Goal: Task Accomplishment & Management: Manage account settings

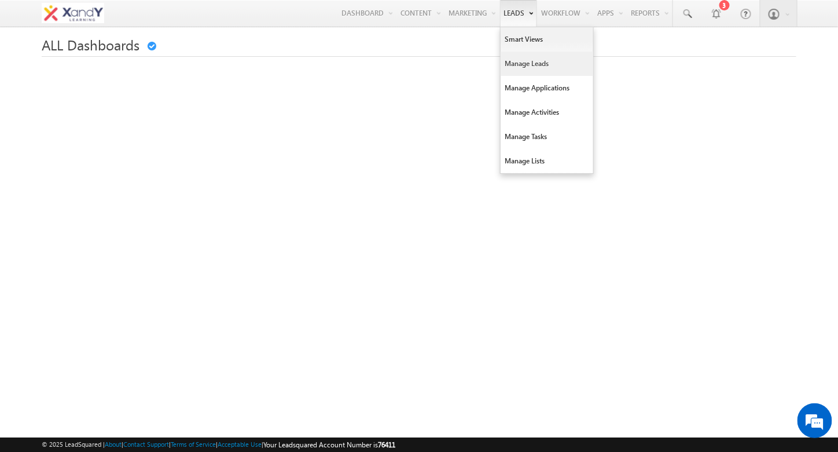
click at [524, 65] on link "Manage Leads" at bounding box center [547, 64] width 93 height 24
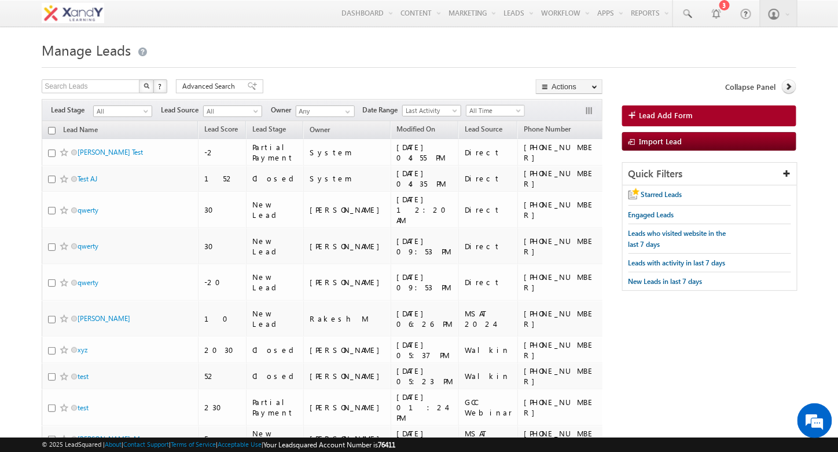
click at [671, 118] on span "Lead Add Form" at bounding box center [667, 115] width 54 height 10
click at [668, 113] on span "Lead Add Form" at bounding box center [667, 115] width 54 height 10
click at [676, 115] on span "Lead Add Form" at bounding box center [667, 115] width 54 height 10
click at [359, 43] on h1 "Manage Leads" at bounding box center [419, 49] width 754 height 23
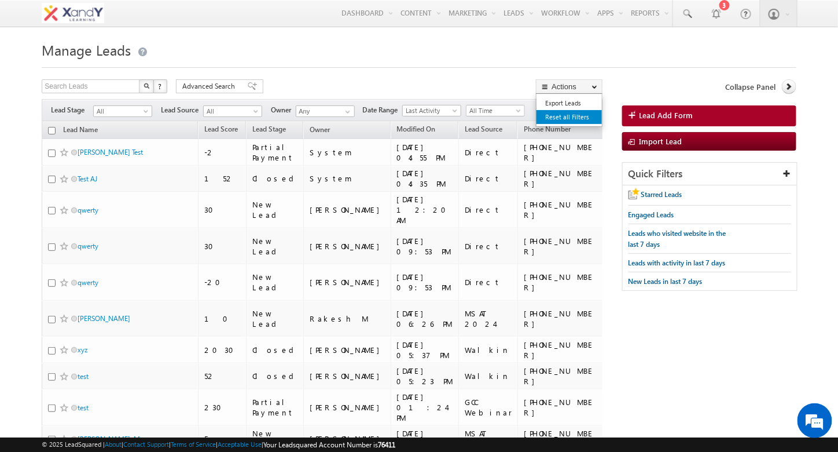
click at [567, 112] on link "Reset all Filters" at bounding box center [569, 117] width 65 height 14
click at [124, 113] on span "All" at bounding box center [121, 111] width 55 height 10
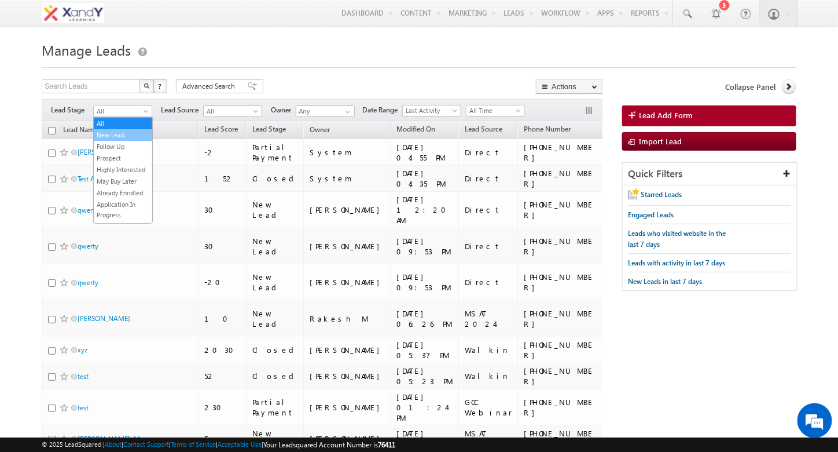
click at [122, 133] on link "New Lead" at bounding box center [123, 135] width 58 height 10
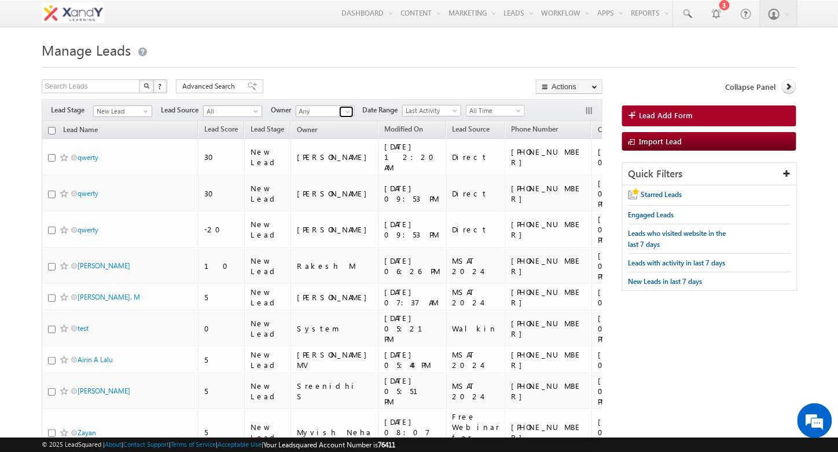
click at [347, 112] on span at bounding box center [347, 111] width 9 height 9
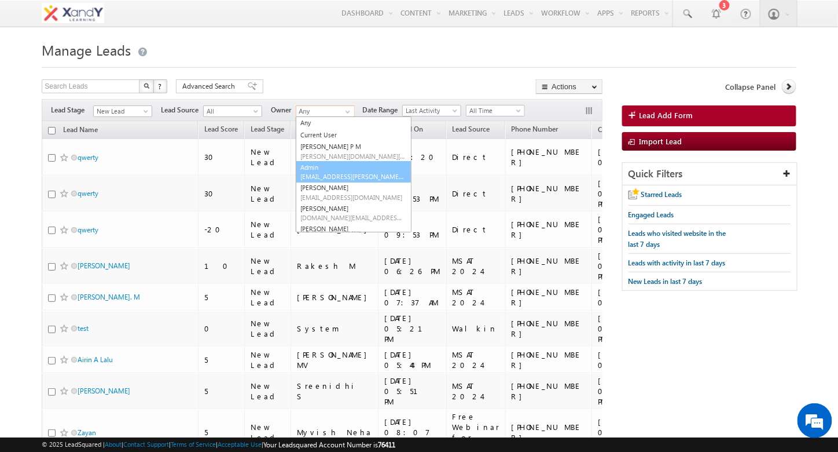
click at [335, 163] on link "Admin yaseen.xandy@gmail.com" at bounding box center [354, 172] width 116 height 22
type input "Admin"
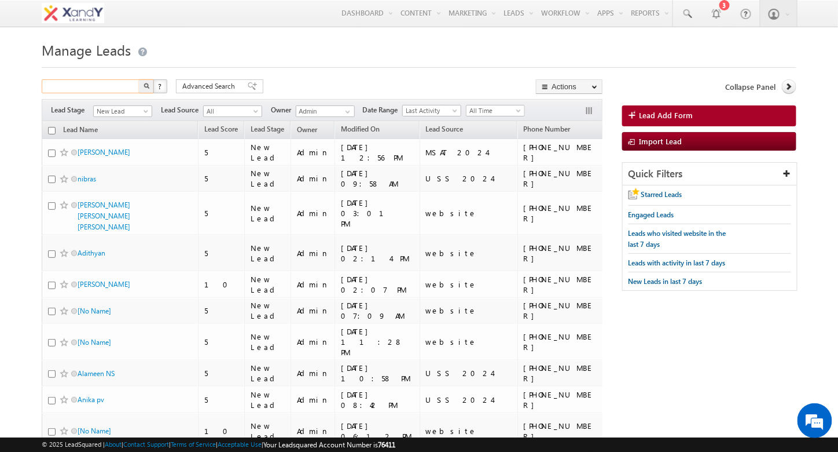
click at [114, 89] on input "text" at bounding box center [91, 86] width 99 height 14
type input "test"
click at [139, 79] on button "button" at bounding box center [146, 86] width 15 height 14
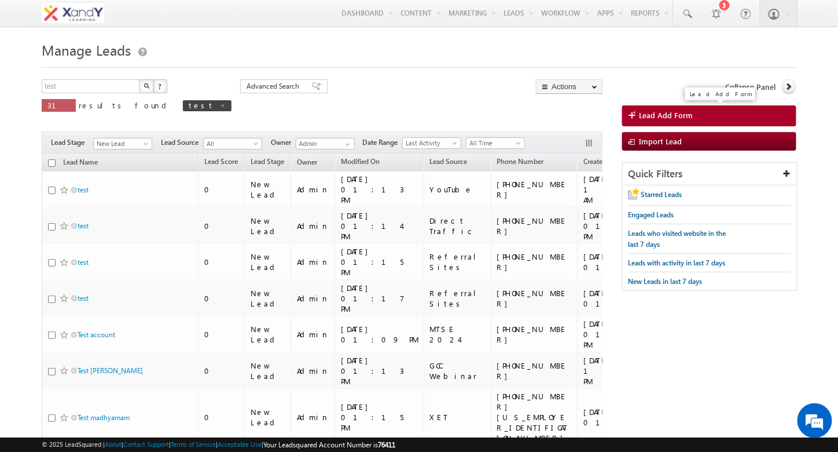
click at [666, 115] on span "Lead Add Form" at bounding box center [667, 115] width 54 height 10
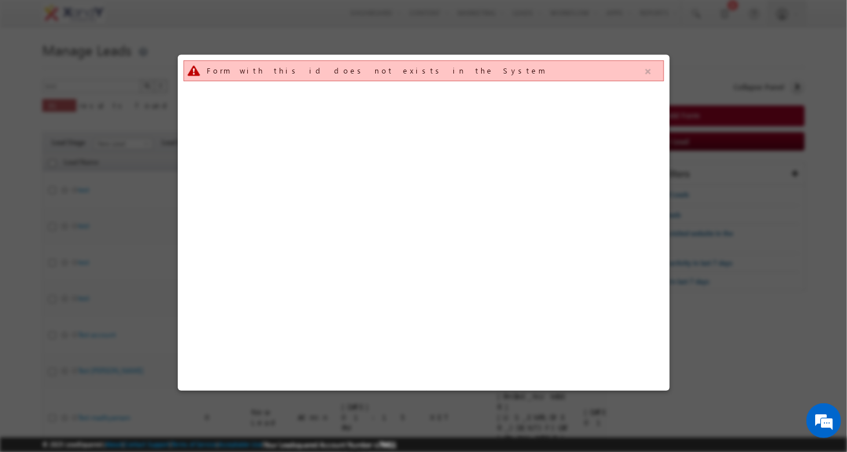
click at [651, 74] on button "button" at bounding box center [648, 71] width 14 height 14
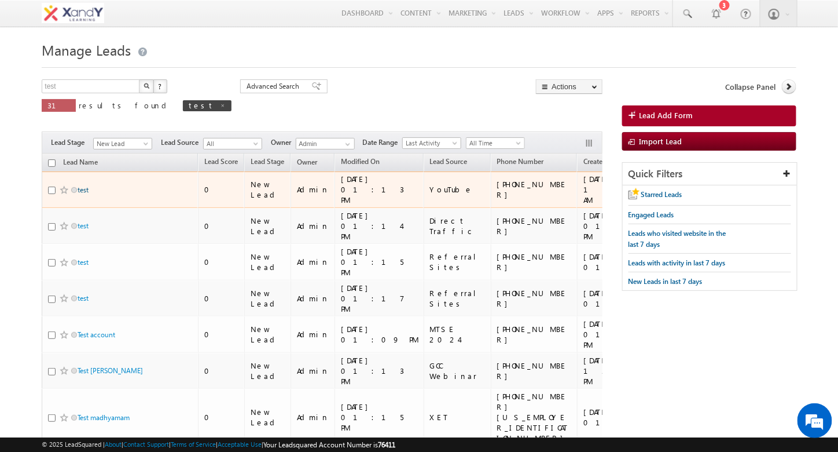
click at [83, 185] on link "test" at bounding box center [83, 189] width 11 height 9
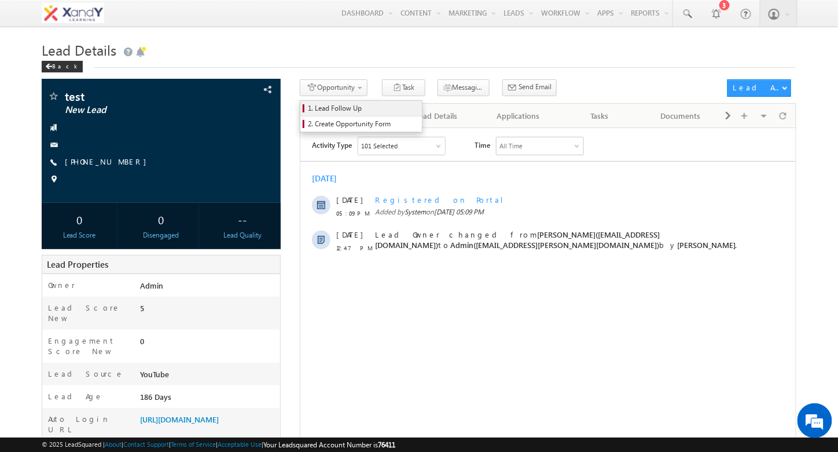
click at [343, 108] on span "1. Lead Follow Up" at bounding box center [363, 108] width 110 height 10
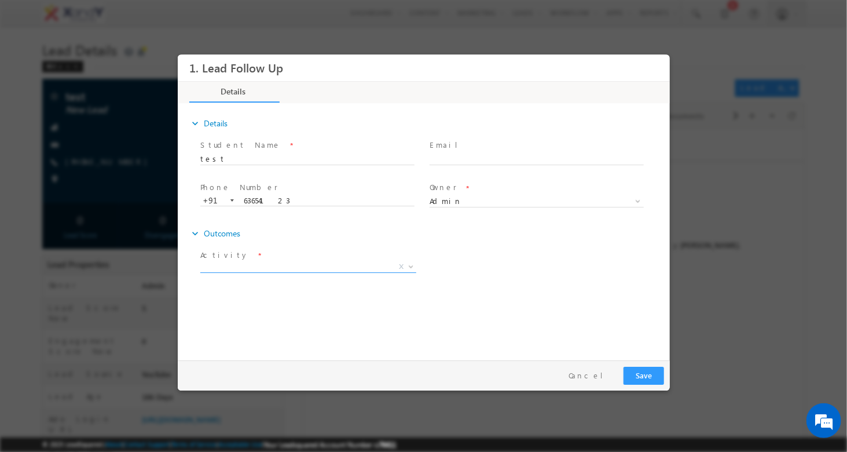
click at [281, 265] on span "X" at bounding box center [308, 267] width 216 height 12
click at [273, 315] on div "expand_more Details Student Name * test" at bounding box center [426, 230] width 486 height 250
click at [238, 273] on span "X" at bounding box center [308, 269] width 216 height 12
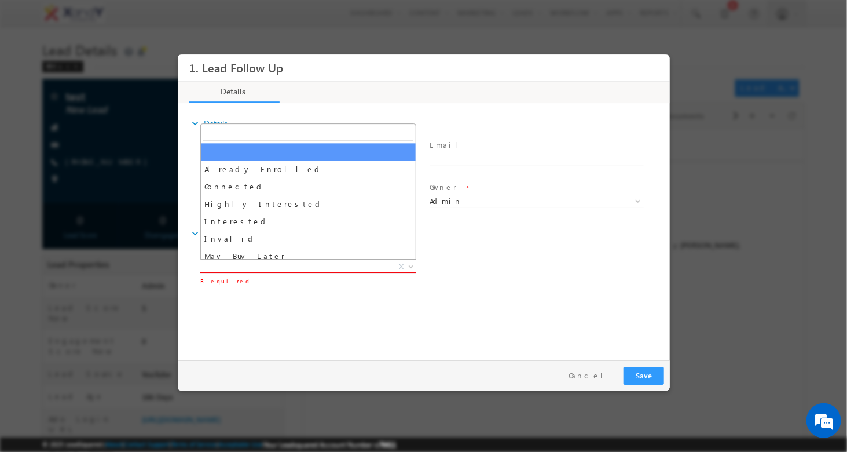
click at [241, 267] on span "X" at bounding box center [308, 267] width 216 height 12
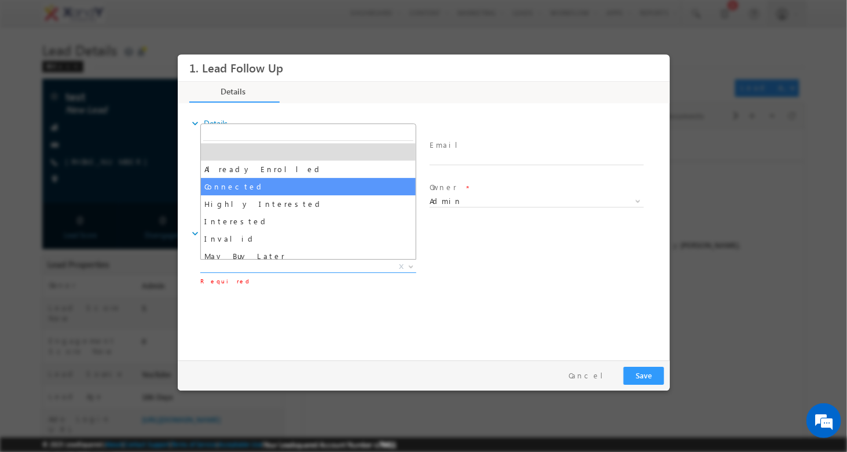
select select "Connected"
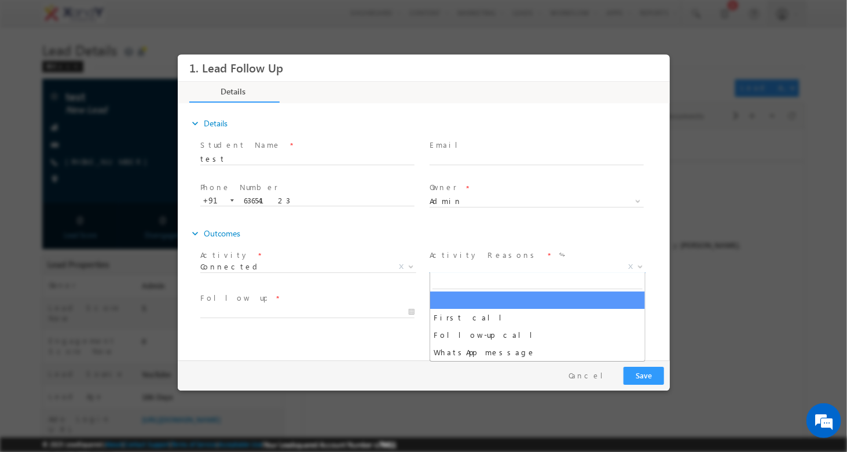
click at [467, 267] on span "X" at bounding box center [537, 267] width 216 height 12
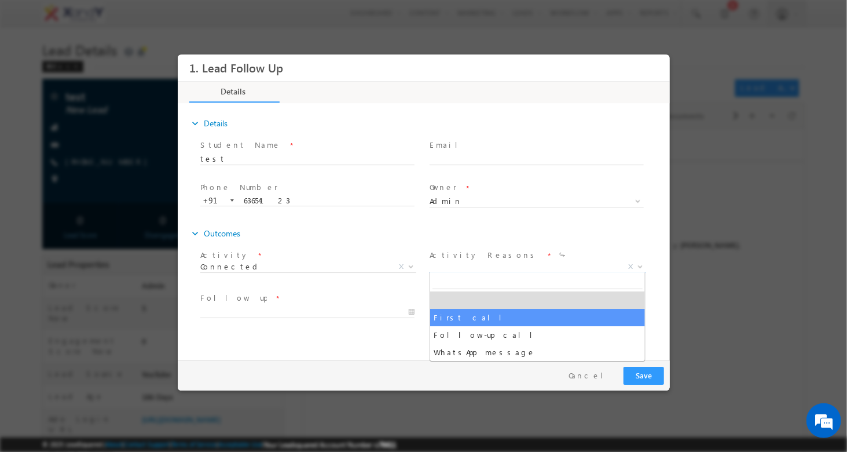
select select "First call"
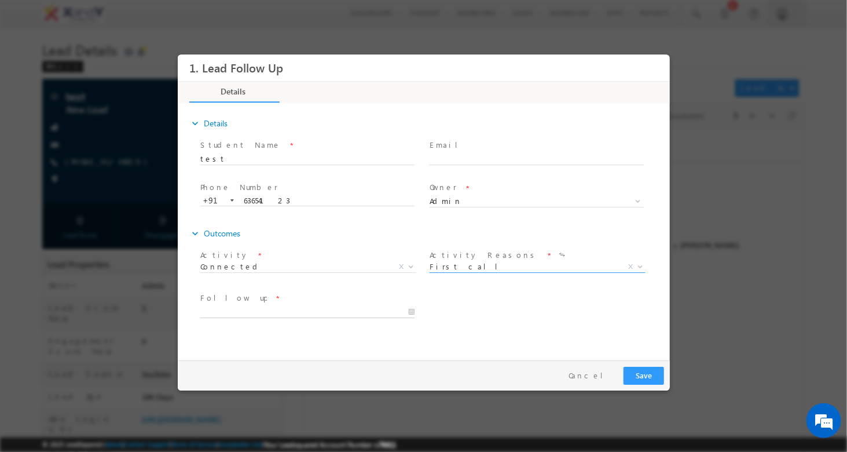
type input "08/12/25 6:52 PM"
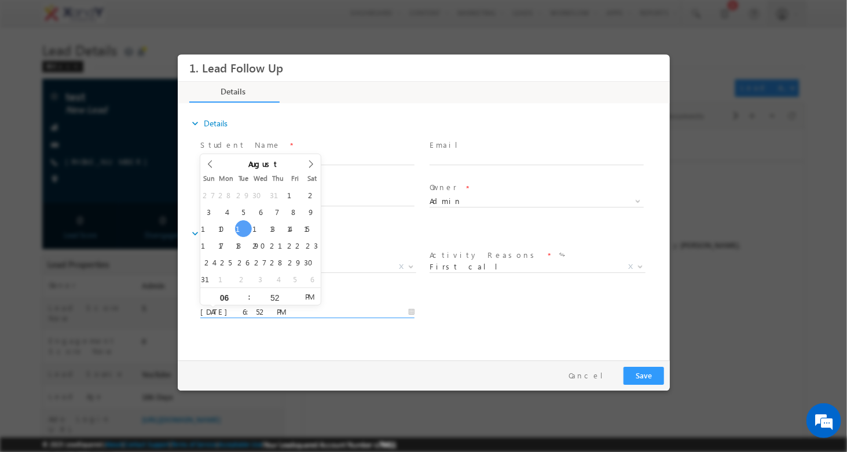
click at [230, 309] on input "08/12/25 6:52 PM" at bounding box center [307, 312] width 214 height 12
click at [306, 355] on html "1. Lead Follow Up Details" at bounding box center [423, 204] width 492 height 300
click at [263, 339] on div "expand_more Details Student Name * test" at bounding box center [426, 230] width 486 height 250
click at [337, 310] on input "08/12/25 6:52 PM" at bounding box center [307, 312] width 214 height 12
click at [281, 310] on input "08/12/25 6:52 PM" at bounding box center [307, 312] width 214 height 12
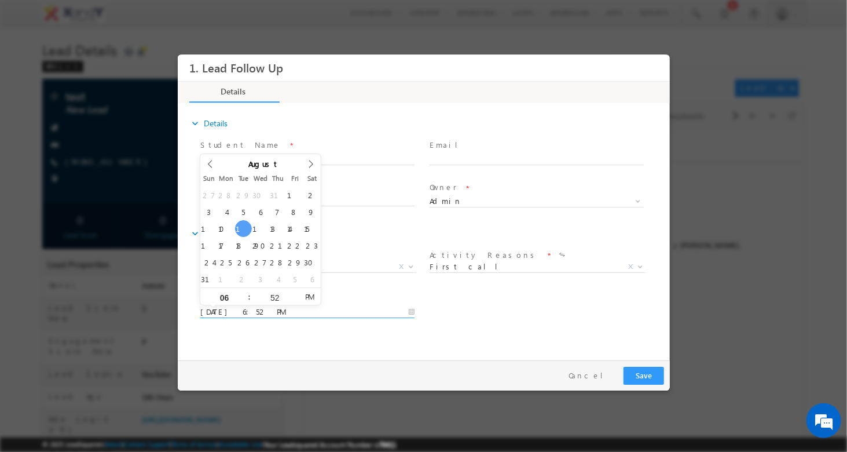
click at [306, 332] on div "expand_more Details Student Name * test" at bounding box center [426, 230] width 486 height 250
click at [608, 377] on button "Cancel" at bounding box center [589, 375] width 61 height 17
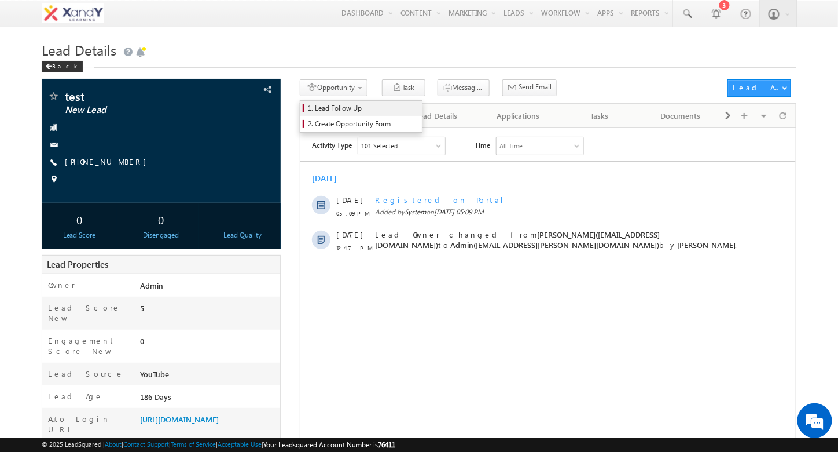
click at [339, 108] on span "1. Lead Follow Up" at bounding box center [363, 108] width 110 height 10
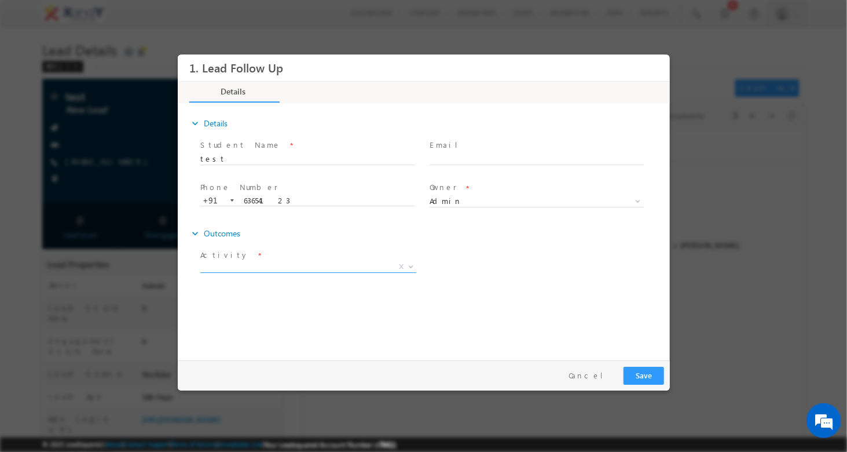
click at [289, 261] on span "X" at bounding box center [308, 267] width 216 height 12
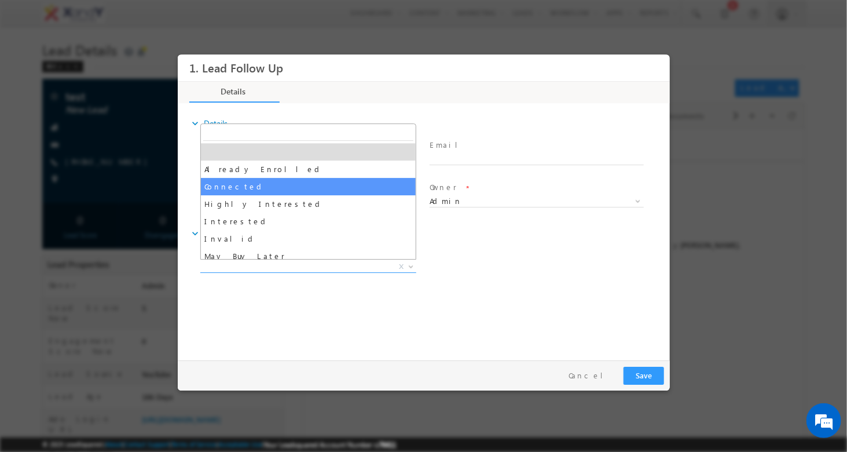
select select "Connected"
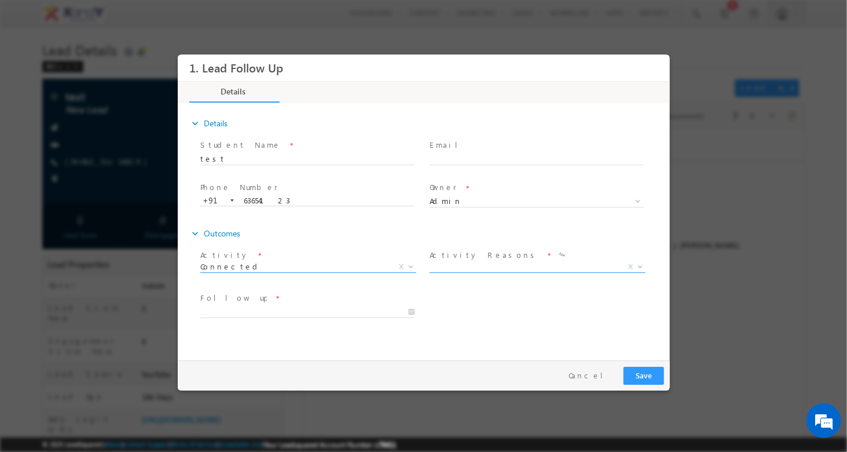
click at [464, 267] on span "X" at bounding box center [537, 267] width 216 height 12
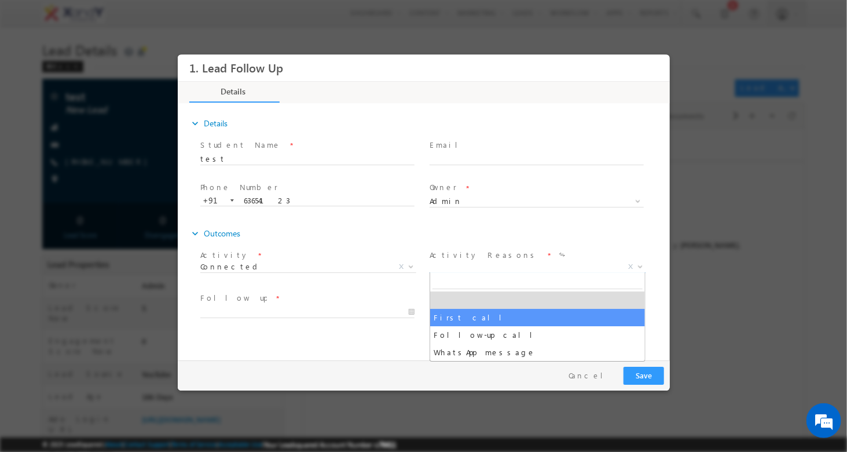
select select "First call"
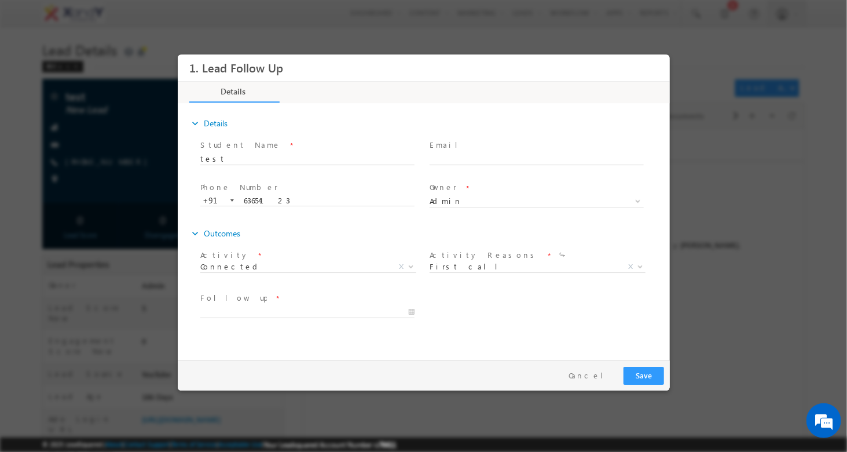
click at [446, 343] on div "expand_more Details Student Name * test" at bounding box center [426, 230] width 486 height 250
click at [246, 307] on input "08/12/25 6:53 PM" at bounding box center [307, 312] width 214 height 12
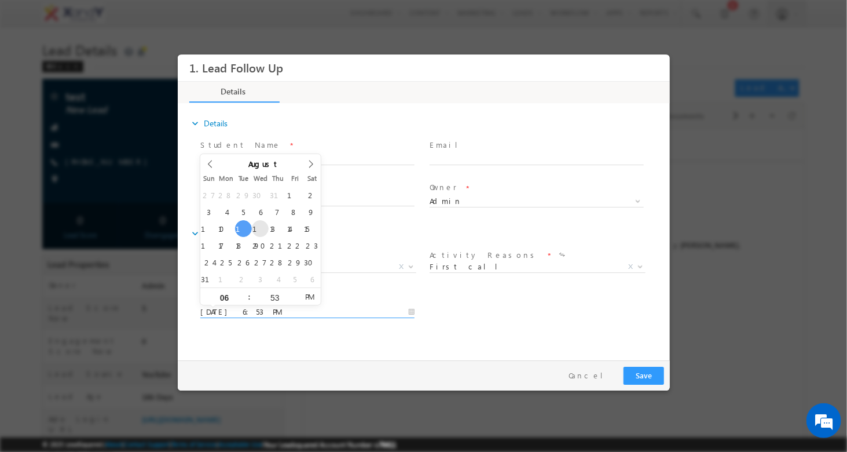
type input "08/13/25 6:53 PM"
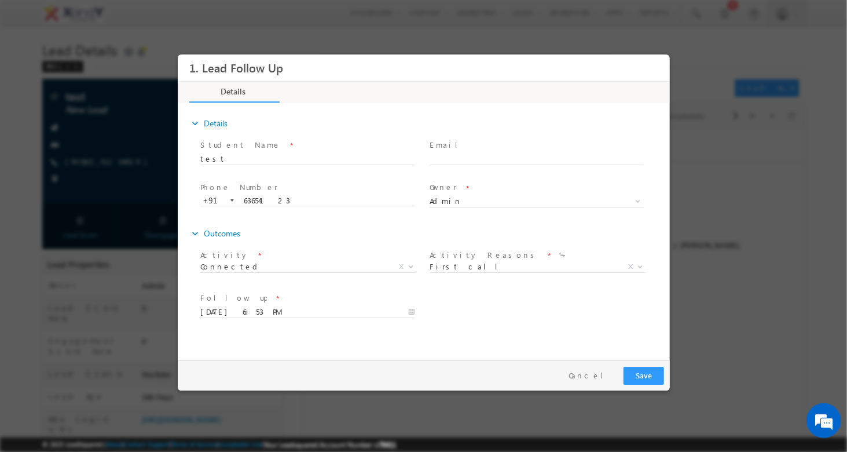
click at [559, 321] on div "Follow up * 08/13/25 6:53 PM Institute Name * Brilliant Pala Aakash/Byju's Xyle…" at bounding box center [433, 310] width 472 height 43
click at [236, 306] on input "08/13/25 6:53 PM" at bounding box center [307, 312] width 214 height 12
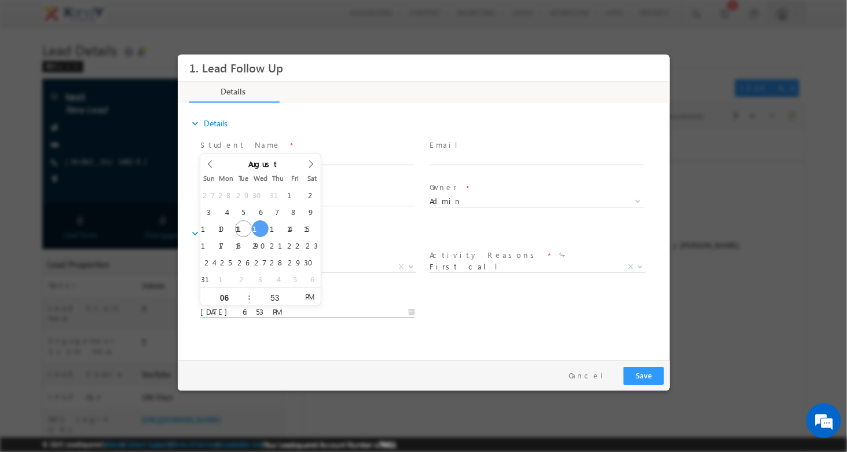
click at [581, 334] on div "expand_more Details Student Name * test" at bounding box center [426, 230] width 486 height 250
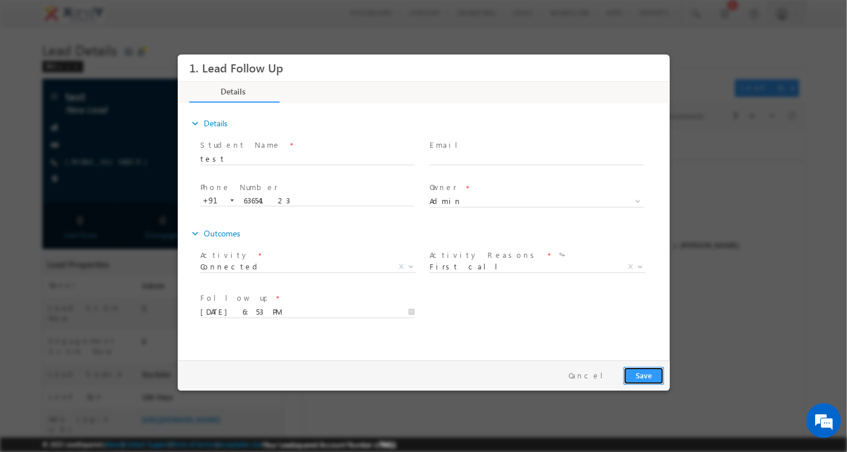
click at [644, 375] on button "Save" at bounding box center [643, 375] width 41 height 18
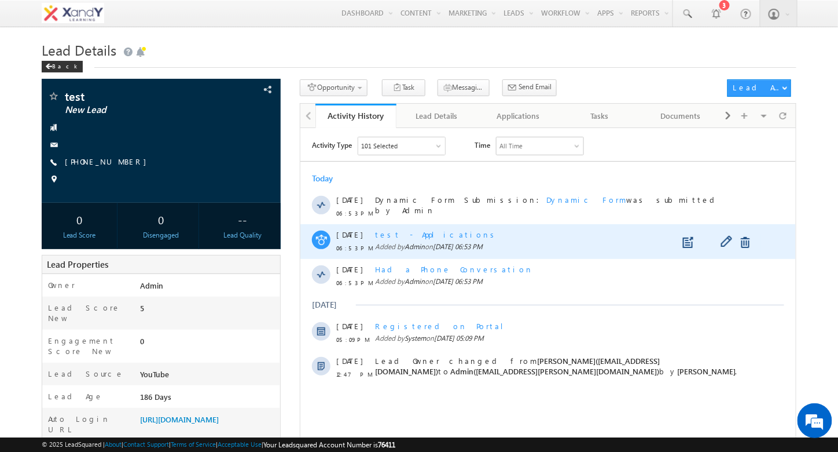
click at [397, 234] on span "test - Applications" at bounding box center [436, 234] width 123 height 10
click at [401, 234] on span "test - Applications" at bounding box center [436, 234] width 123 height 10
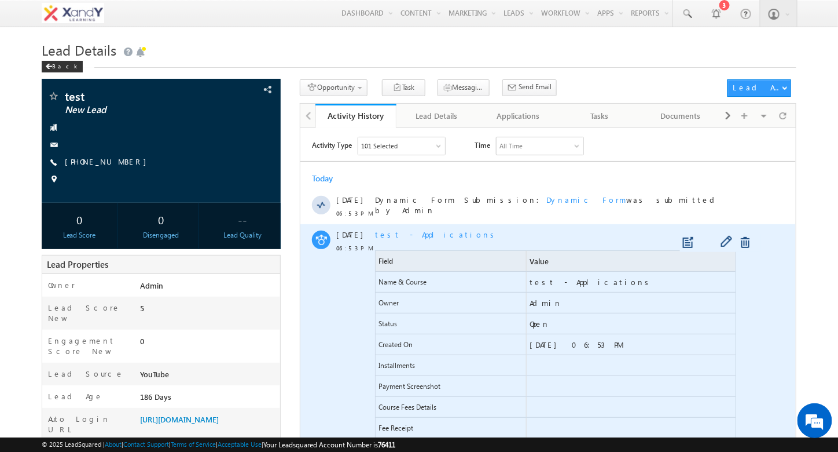
click at [401, 234] on span "test - Applications" at bounding box center [436, 234] width 123 height 10
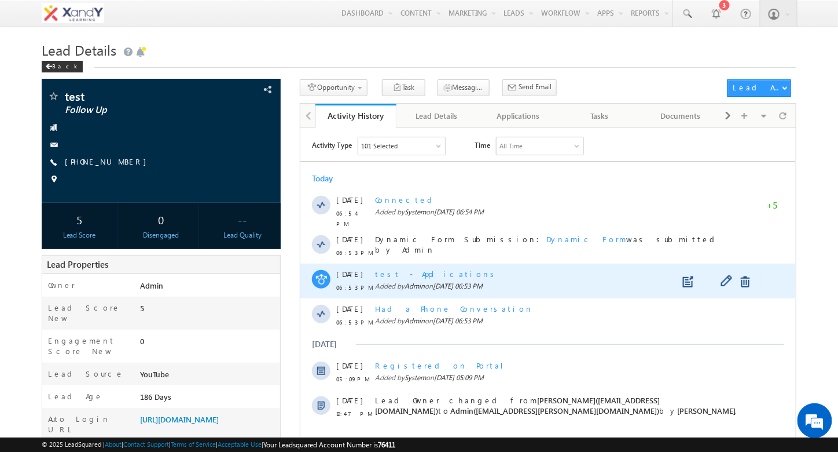
click at [408, 268] on span "test - Applications" at bounding box center [436, 273] width 123 height 10
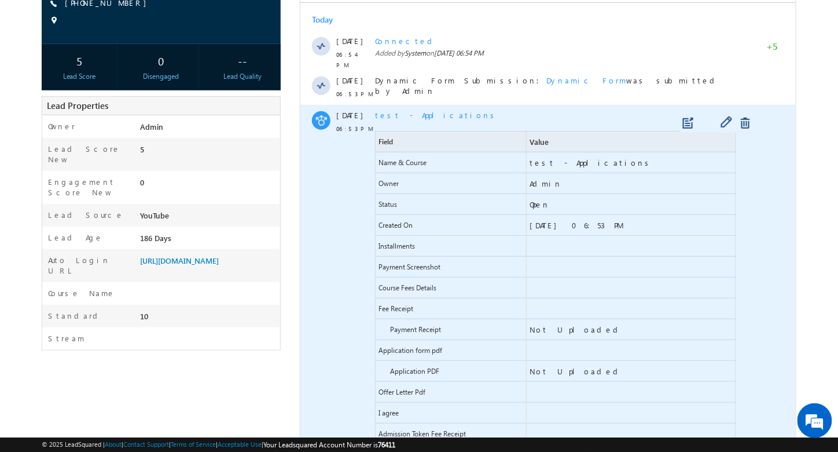
scroll to position [116, 0]
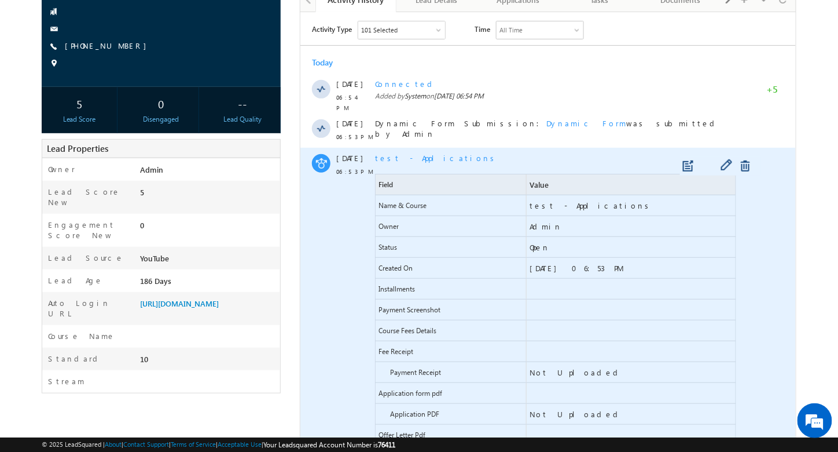
click at [402, 152] on span "test - Applications" at bounding box center [436, 157] width 123 height 10
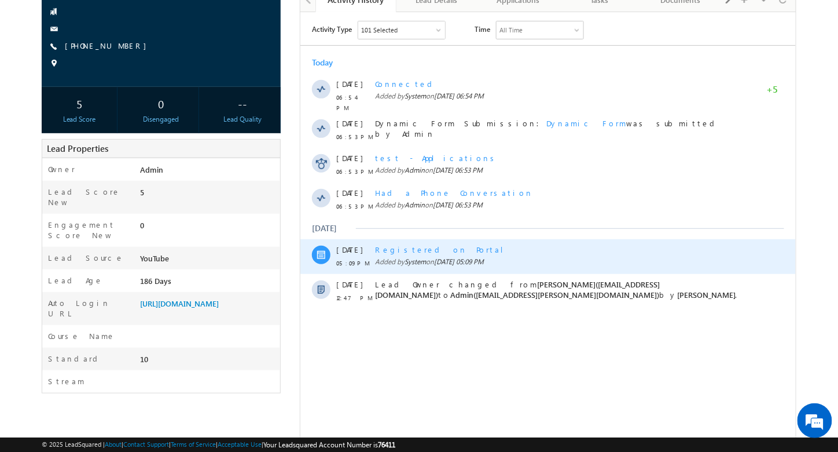
scroll to position [58, 0]
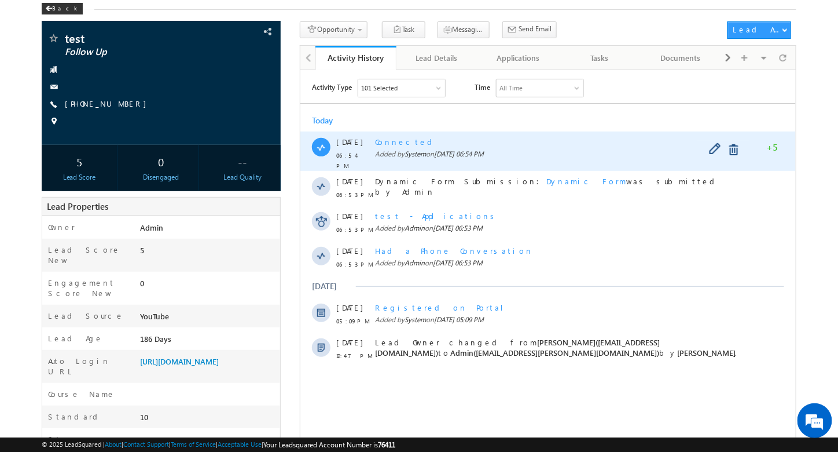
click at [391, 144] on span "Connected" at bounding box center [405, 141] width 61 height 10
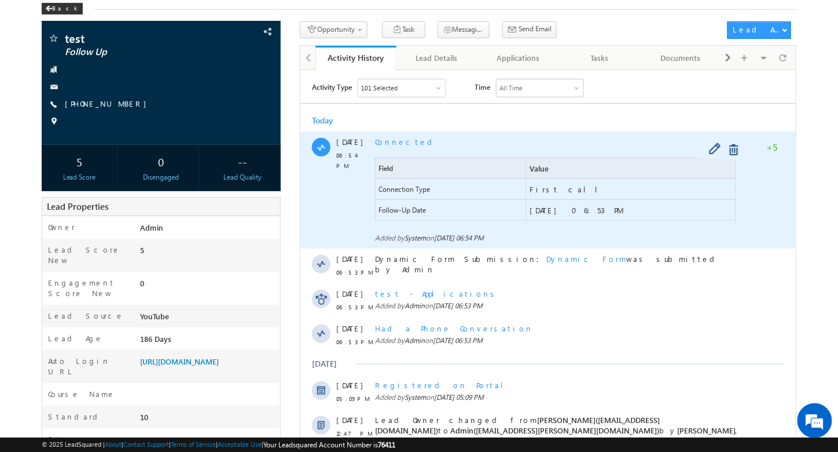
click at [391, 144] on span "Connected" at bounding box center [405, 141] width 61 height 10
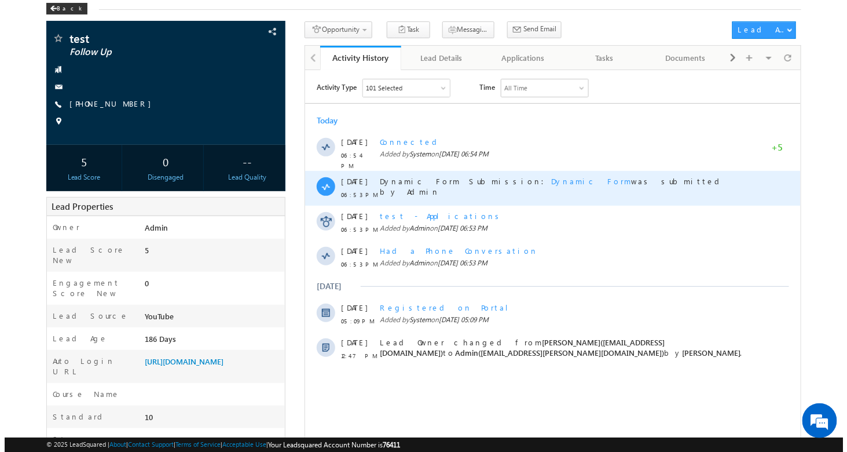
scroll to position [0, 0]
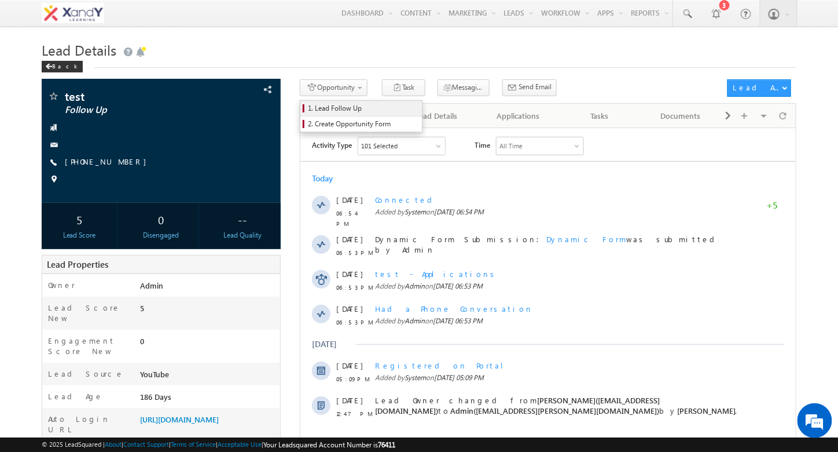
click at [351, 109] on span "1. Lead Follow Up" at bounding box center [363, 108] width 110 height 10
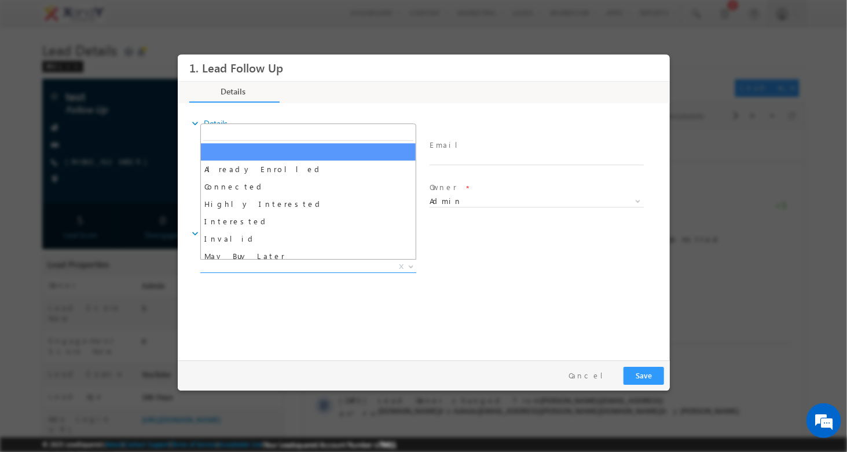
click at [266, 270] on span "X" at bounding box center [308, 267] width 216 height 12
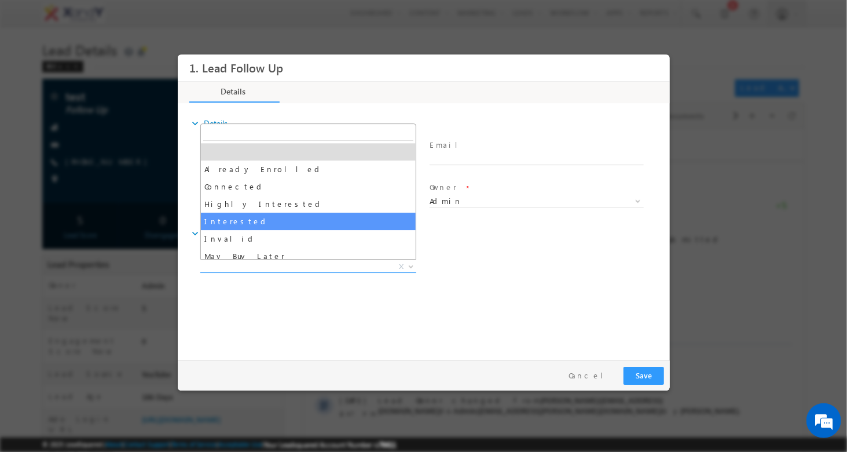
select select "Interested"
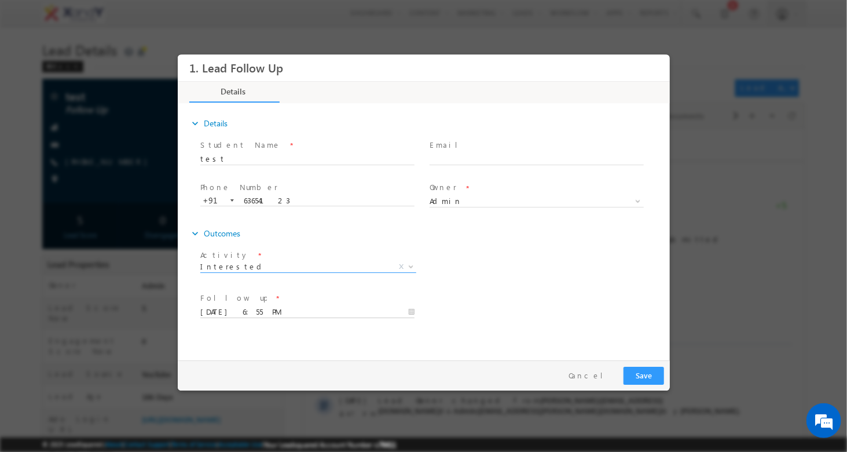
click at [240, 312] on input "08/12/25 6:55 PM" at bounding box center [307, 312] width 214 height 12
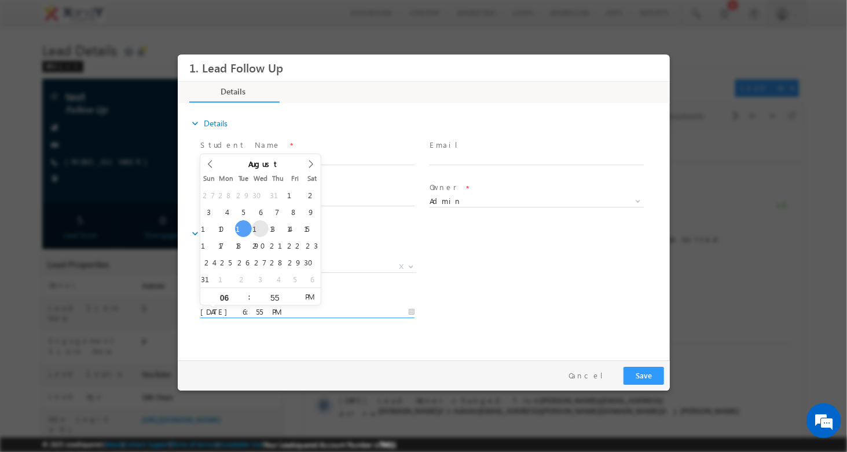
type input "08/13/25 6:55 PM"
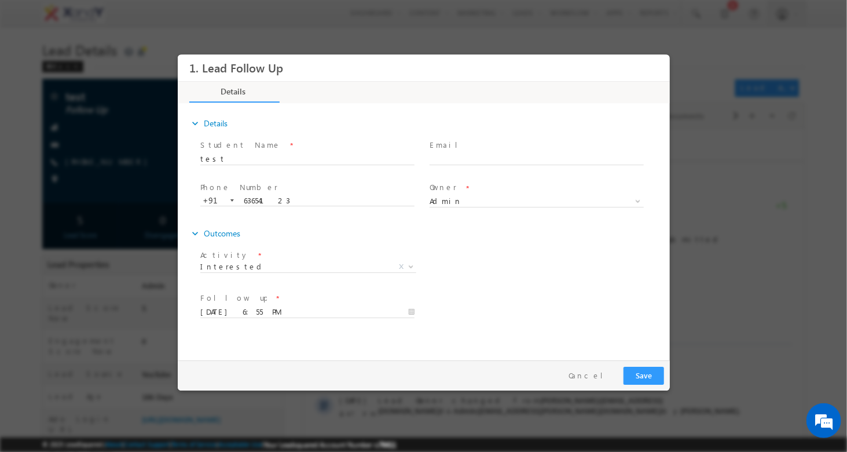
click at [571, 313] on div "Follow up * 08/13/25 6:55 PM Institute Name * Brilliant Pala Aakash/Byju's Xyle…" at bounding box center [433, 310] width 472 height 43
click at [638, 376] on button "Save" at bounding box center [643, 375] width 41 height 18
click at [599, 376] on button "Cancel" at bounding box center [589, 375] width 61 height 17
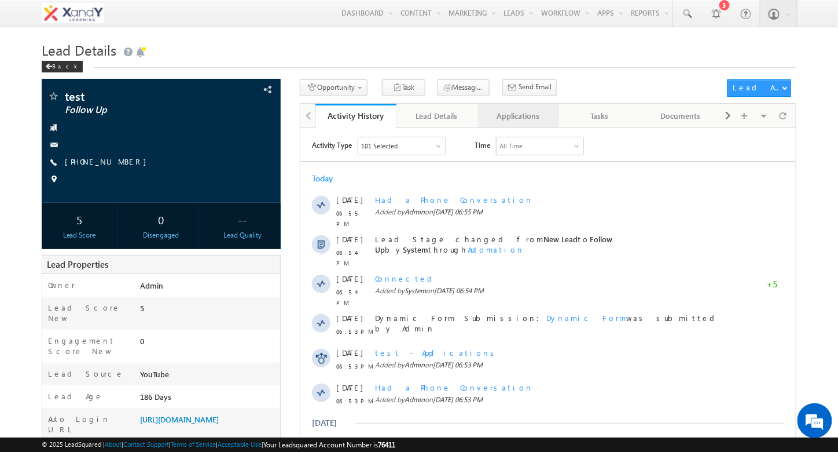
click at [520, 119] on div "Applications" at bounding box center [518, 116] width 62 height 14
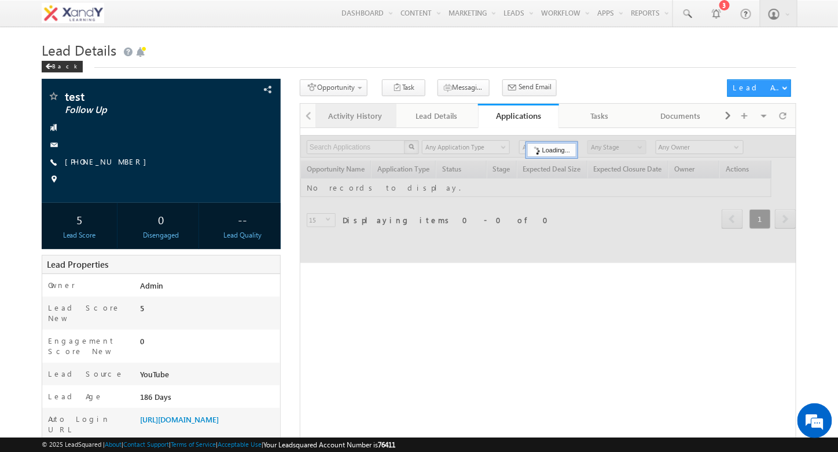
click at [346, 120] on div "Activity History" at bounding box center [356, 116] width 62 height 14
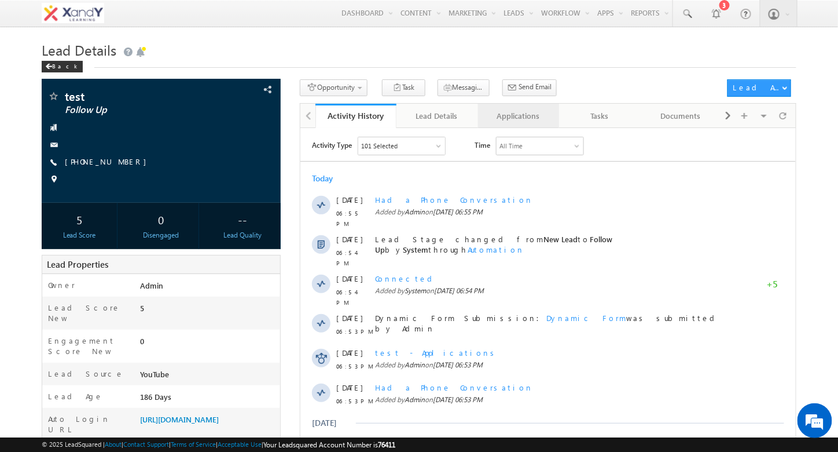
click at [509, 119] on div "Applications" at bounding box center [518, 116] width 62 height 14
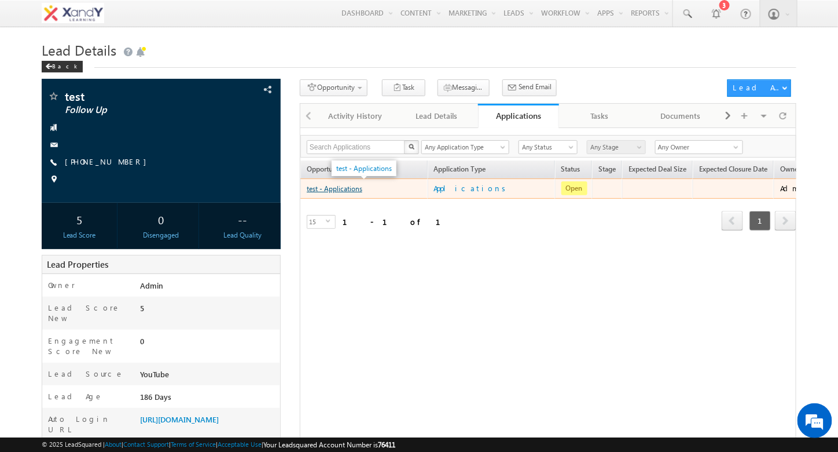
click at [357, 190] on link "test - Applications" at bounding box center [335, 188] width 56 height 9
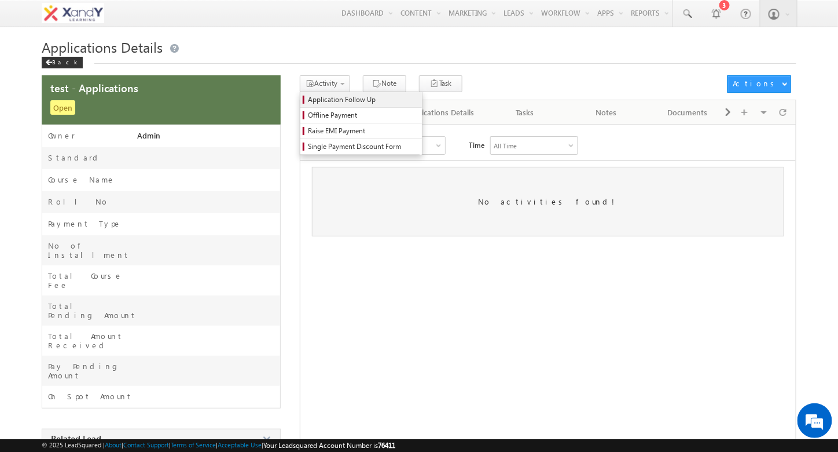
click at [329, 103] on span "Application Follow Up" at bounding box center [363, 99] width 110 height 10
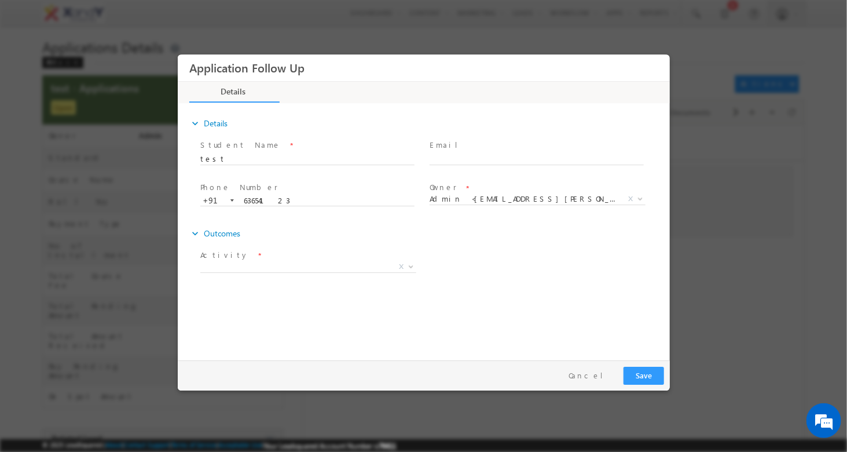
click at [339, 69] on span "Application Follow Up" at bounding box center [369, 68] width 361 height 23
click at [248, 266] on span "X" at bounding box center [308, 267] width 216 height 12
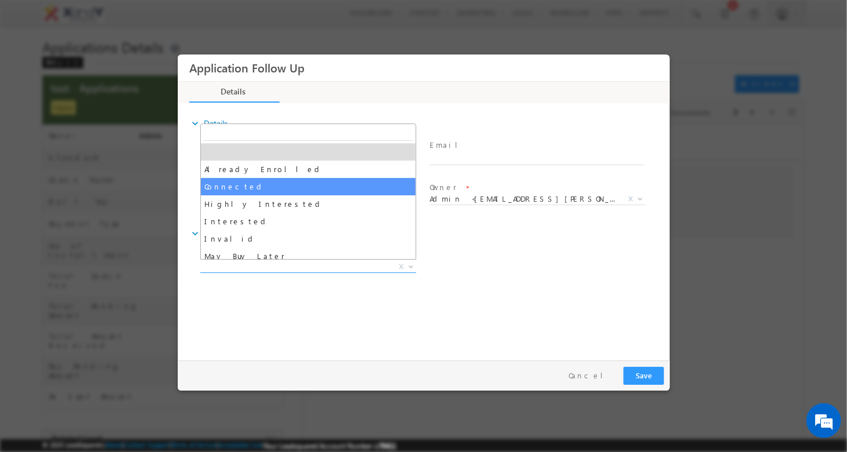
select select "Connected"
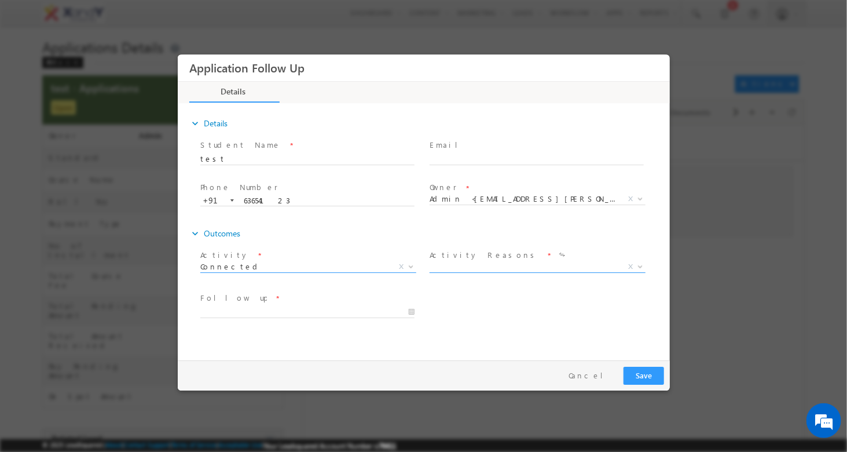
click at [486, 265] on span "X" at bounding box center [537, 267] width 216 height 12
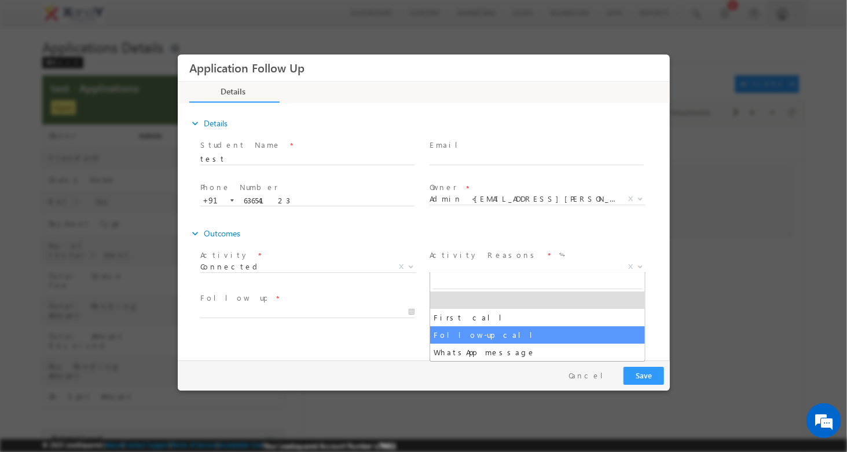
select select "Follow-up call"
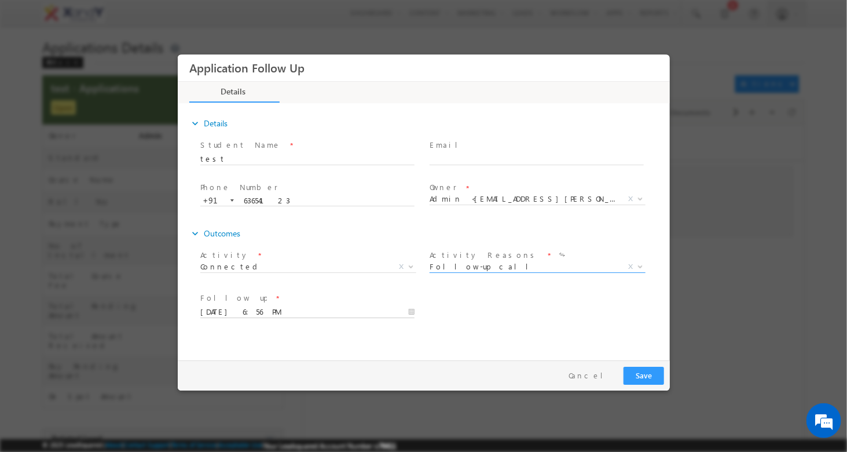
click at [226, 315] on input "[DATE] 6:56 PM" at bounding box center [307, 312] width 214 height 12
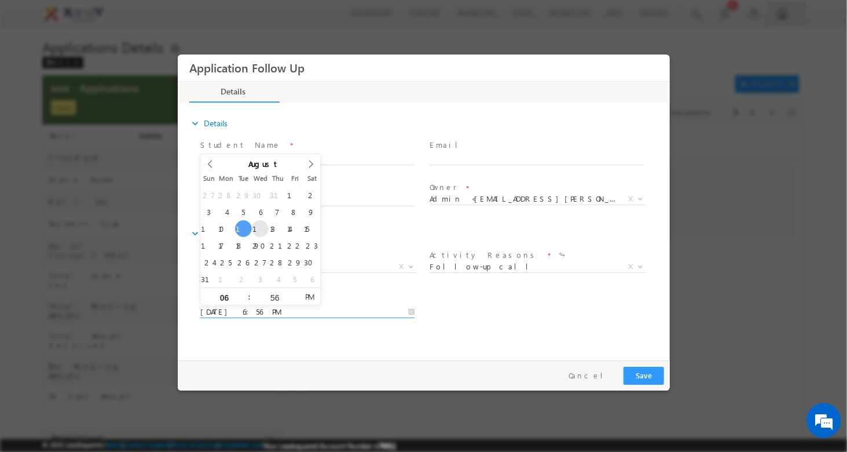
type input "[DATE] 6:56 PM"
click at [585, 345] on div "expand_more Details Student Name * test" at bounding box center [426, 230] width 486 height 250
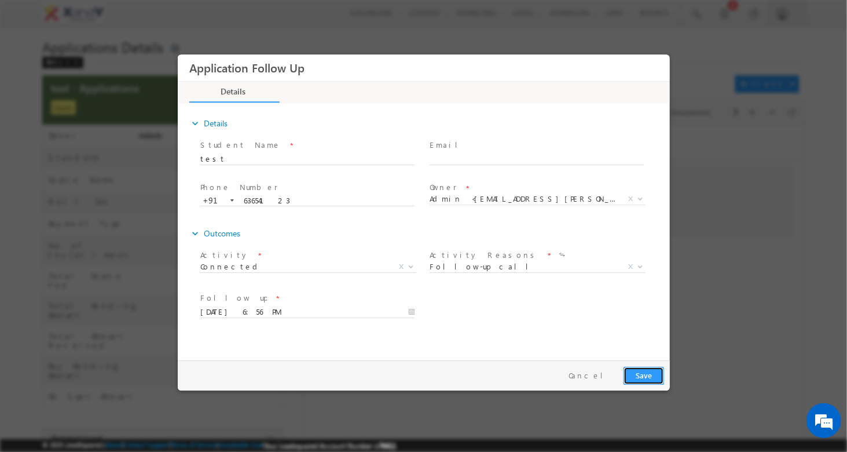
click at [640, 373] on button "Save" at bounding box center [643, 375] width 41 height 18
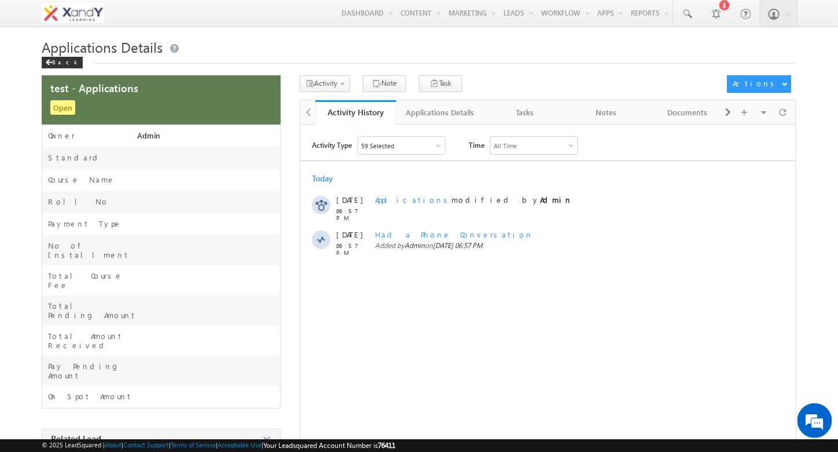
click at [14, 237] on body "Menu Admin yasee n.xan dy@gm ail.c om" at bounding box center [419, 340] width 838 height 680
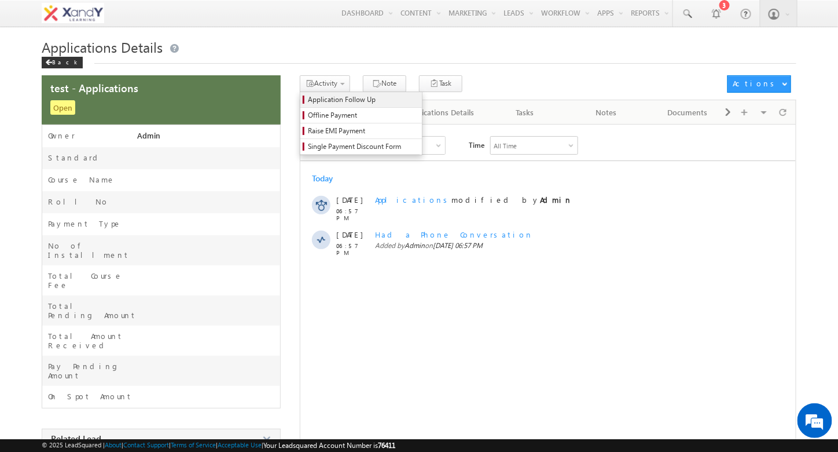
click at [334, 98] on span "Application Follow Up" at bounding box center [363, 99] width 110 height 10
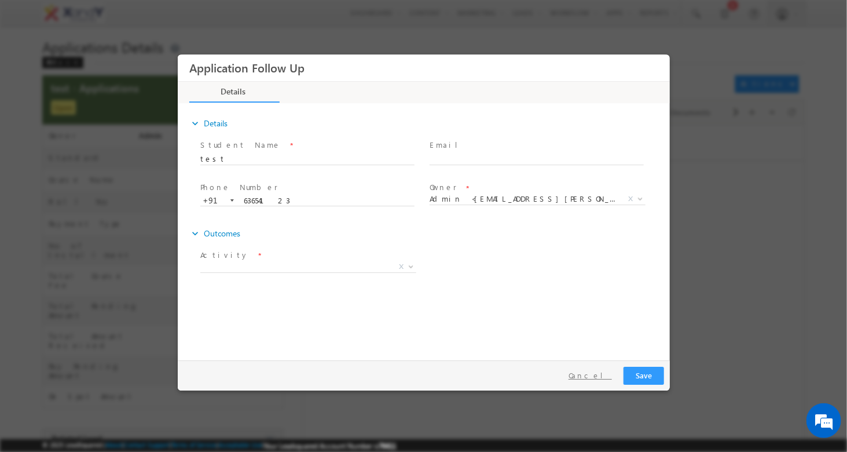
click at [601, 374] on button "Cancel" at bounding box center [589, 375] width 61 height 17
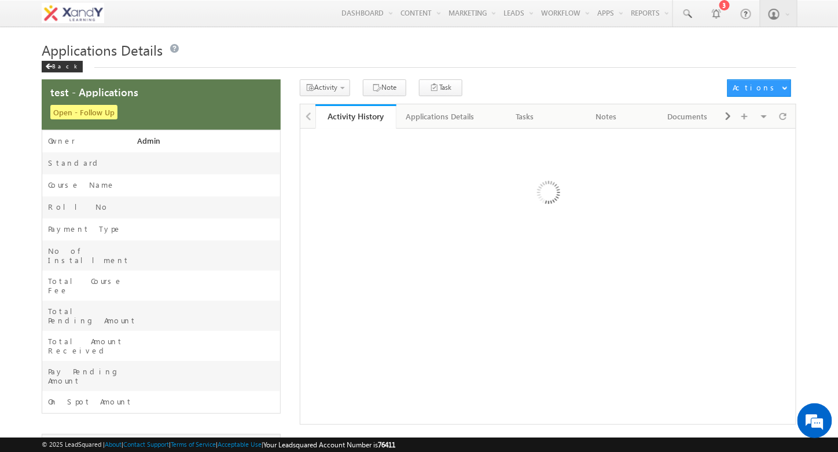
click at [12, 146] on body "Menu Admin yasee n.xan dy@gm ail.c om" at bounding box center [419, 343] width 838 height 687
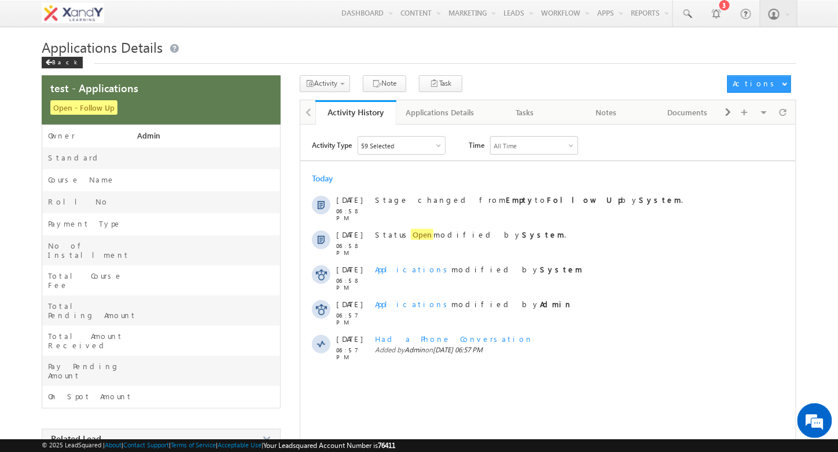
click at [387, 150] on div "59 Selected" at bounding box center [401, 145] width 87 height 17
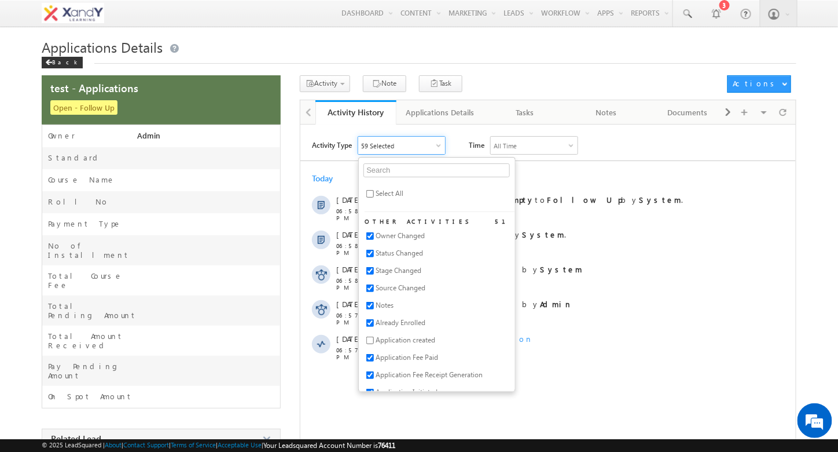
click at [409, 39] on h1 "Applications Details" at bounding box center [419, 47] width 754 height 19
click at [589, 43] on h1 "Applications Details" at bounding box center [419, 47] width 754 height 19
click at [28, 223] on body "Menu Admin yasee n.xan dy@gm ail.c om" at bounding box center [419, 340] width 838 height 680
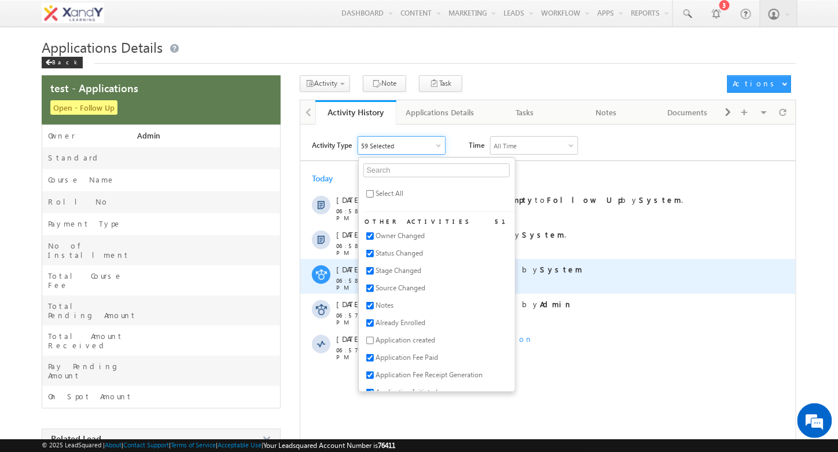
click at [625, 273] on div "Applications modified by System" at bounding box center [568, 276] width 387 height 35
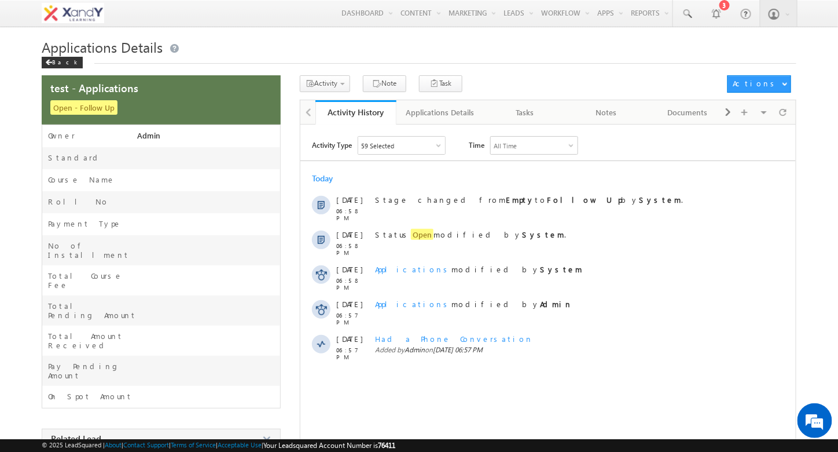
click at [314, 37] on body "Menu Admin yasee n.xan dy@gm ail.c om" at bounding box center [419, 340] width 838 height 680
click at [305, 50] on h1 "Applications Details" at bounding box center [419, 47] width 754 height 19
click at [266, 35] on body "Menu Admin yasee n.xan dy@gm ail.c om" at bounding box center [419, 340] width 838 height 680
click at [289, 36] on body "Menu Admin yasee n.xan dy@gm ail.c om" at bounding box center [419, 340] width 838 height 680
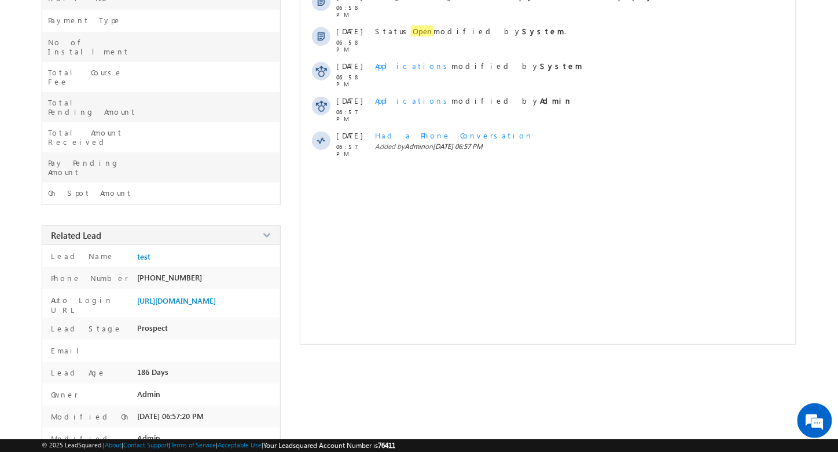
click at [11, 258] on body "Menu Admin yasee n.xan dy@gm ail.c om" at bounding box center [419, 137] width 838 height 680
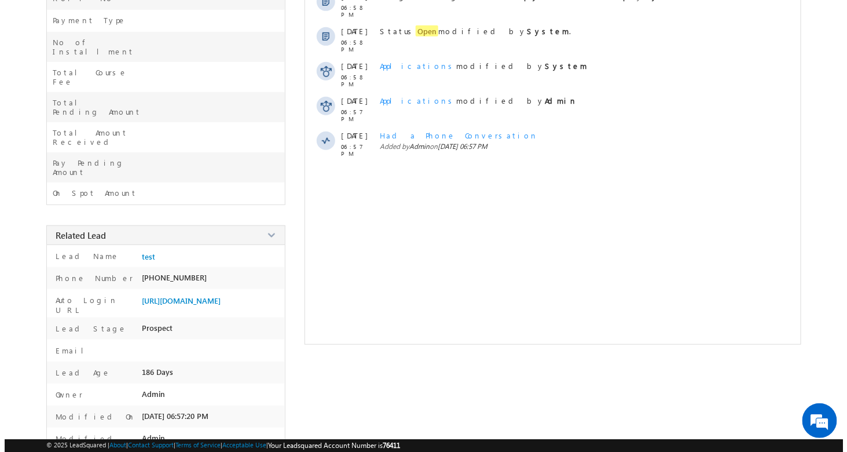
scroll to position [0, 0]
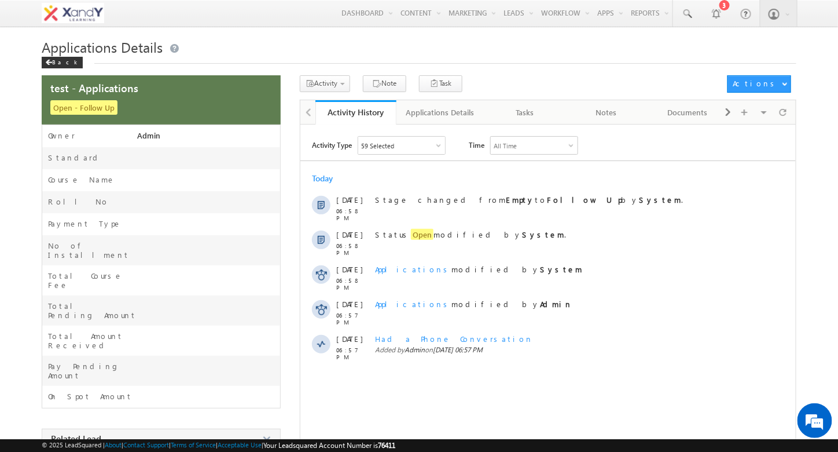
click at [298, 52] on h1 "Applications Details" at bounding box center [419, 47] width 754 height 19
click at [288, 52] on h1 "Applications Details" at bounding box center [419, 47] width 754 height 19
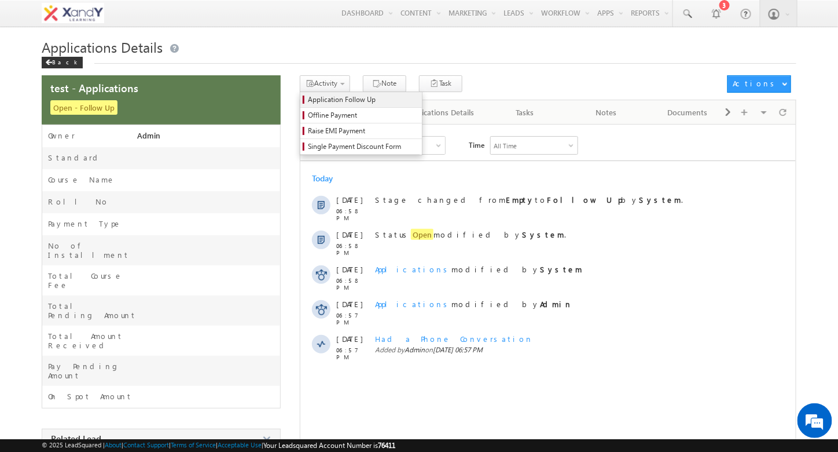
click at [328, 97] on span "Application Follow Up" at bounding box center [363, 99] width 110 height 10
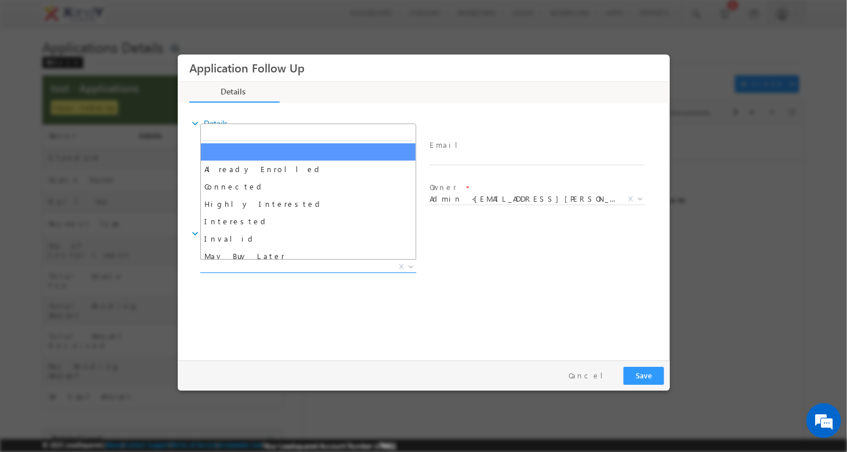
click at [253, 267] on span "X" at bounding box center [308, 267] width 216 height 12
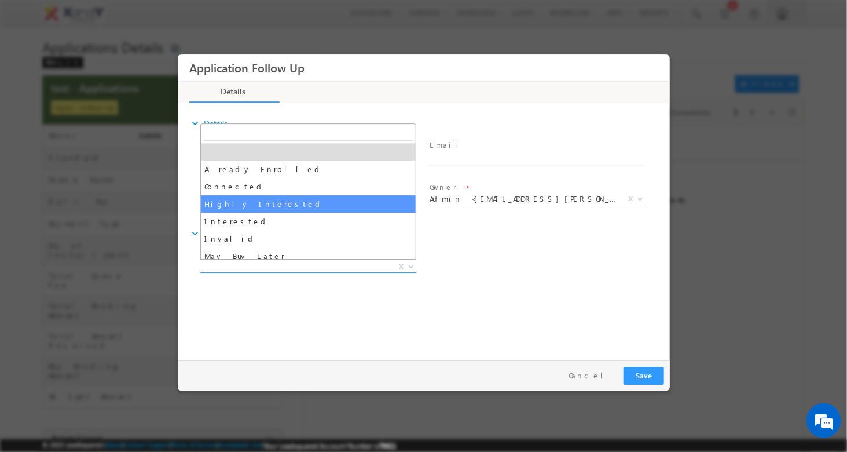
select select "Highly Interested"
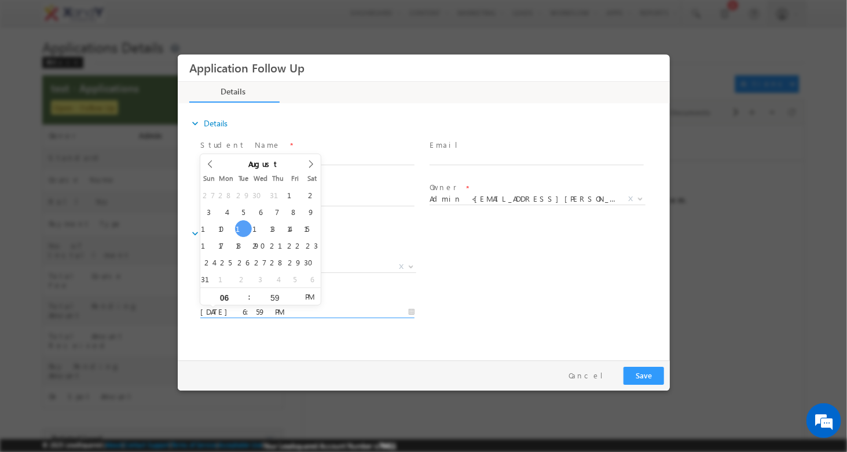
click at [225, 306] on input "08/12/25 6:59 PM" at bounding box center [307, 312] width 214 height 12
type input "08/13/25 6:59 PM"
click at [539, 341] on div "expand_more Details Student Name * test" at bounding box center [426, 230] width 486 height 250
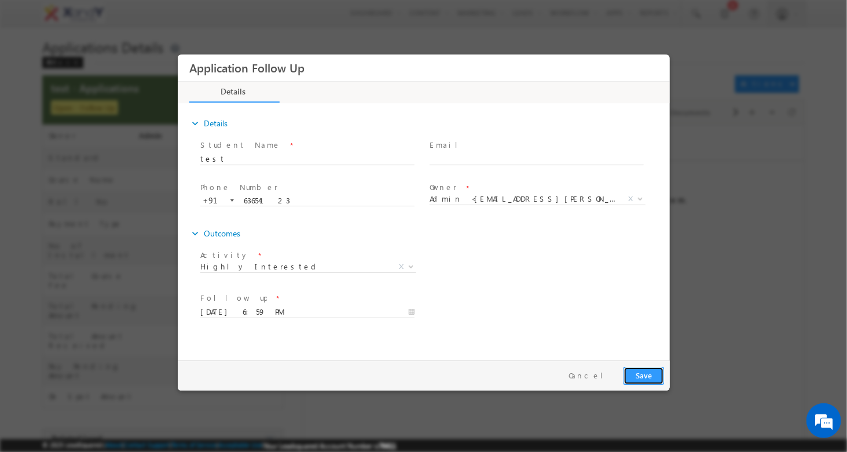
click at [643, 377] on button "Save" at bounding box center [643, 375] width 41 height 18
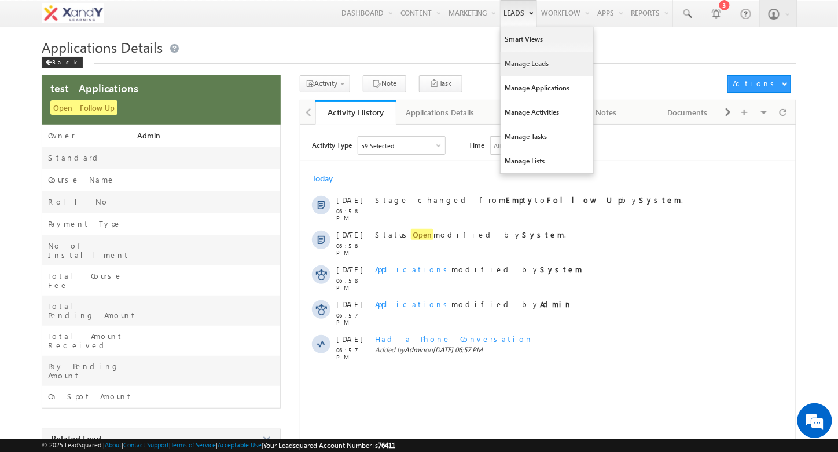
click at [524, 64] on link "Manage Leads" at bounding box center [547, 64] width 93 height 24
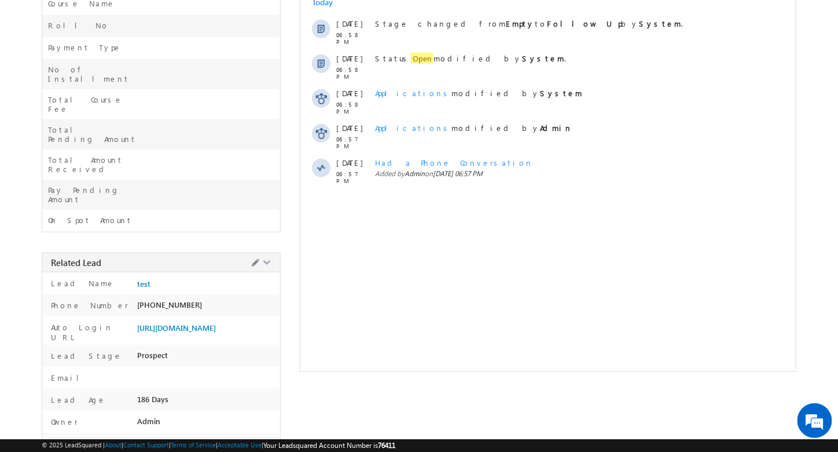
scroll to position [203, 0]
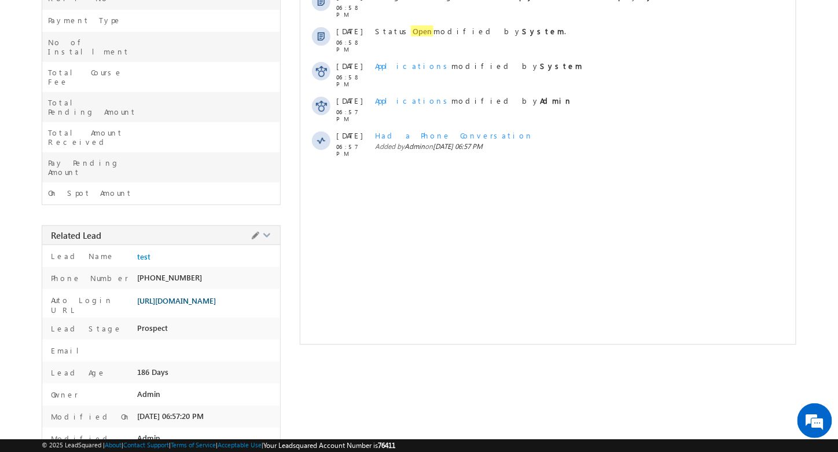
click at [174, 296] on span "[URL][DOMAIN_NAME]" at bounding box center [176, 300] width 79 height 9
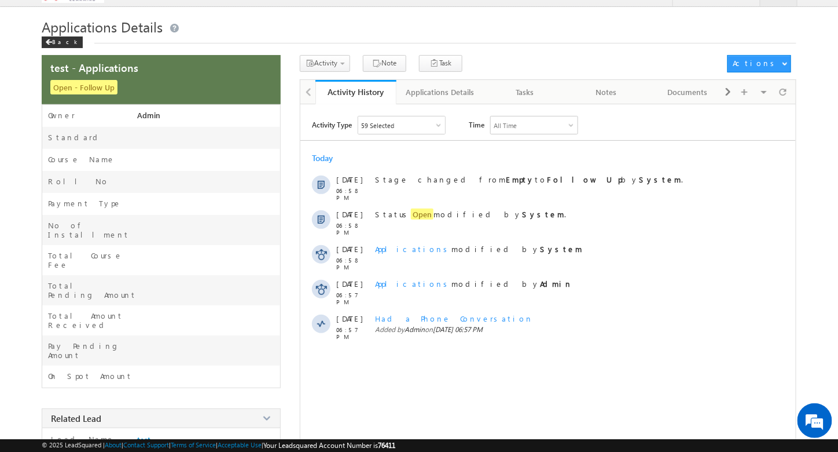
scroll to position [0, 0]
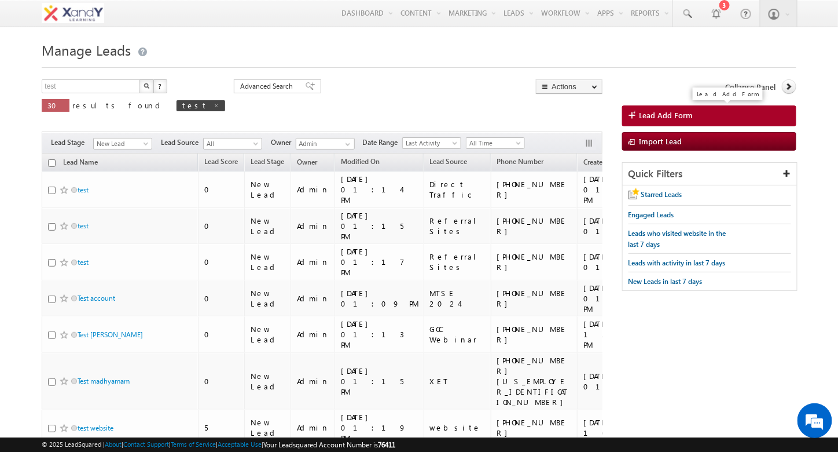
click at [670, 112] on span "Lead Add Form" at bounding box center [667, 115] width 54 height 10
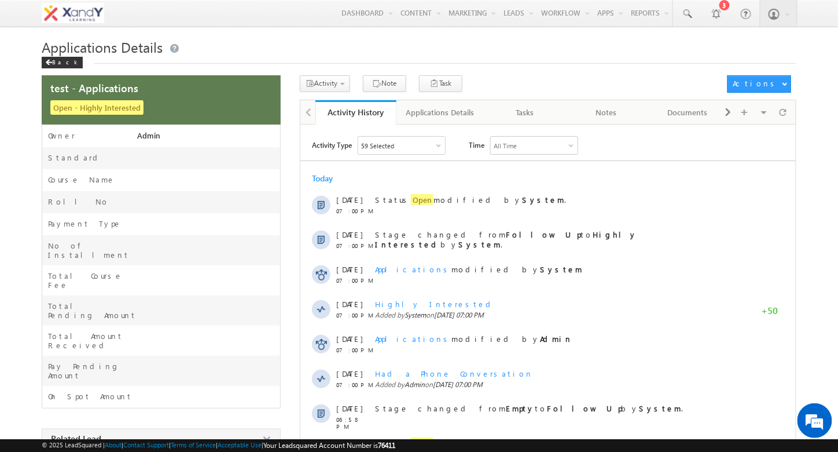
click at [516, 52] on h1 "Applications Details" at bounding box center [419, 47] width 754 height 19
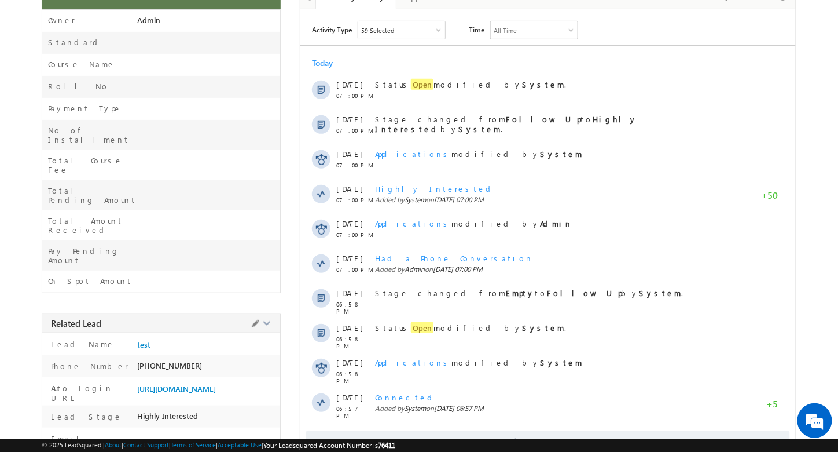
scroll to position [203, 0]
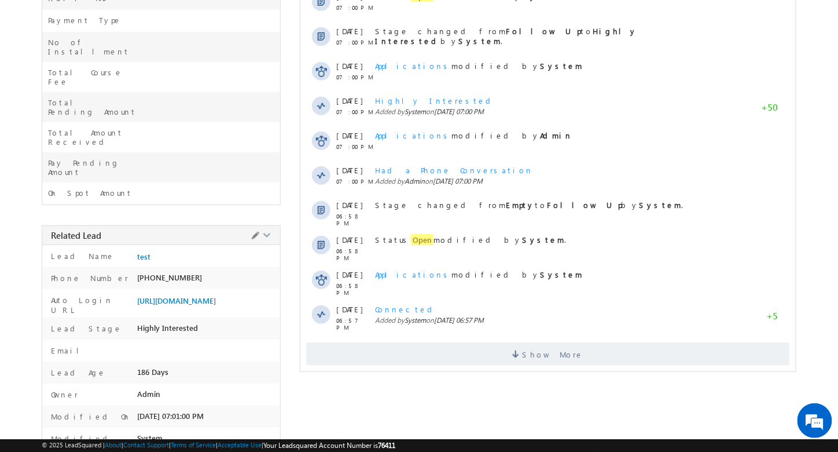
click at [174, 295] on div "[URL][DOMAIN_NAME]" at bounding box center [208, 303] width 142 height 16
click at [177, 296] on span "[URL][DOMAIN_NAME]" at bounding box center [176, 300] width 79 height 9
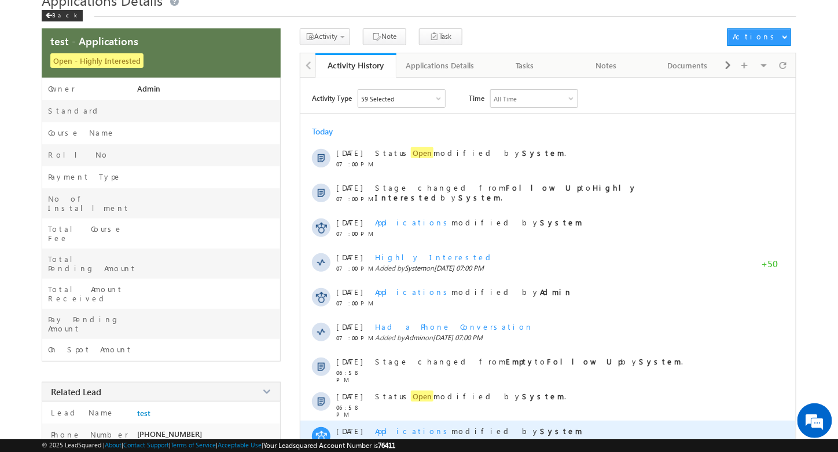
scroll to position [0, 0]
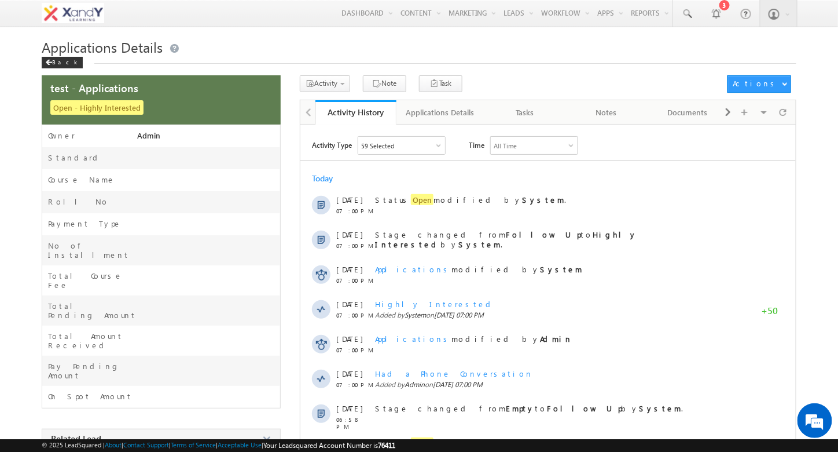
click at [318, 48] on h1 "Applications Details" at bounding box center [419, 47] width 754 height 19
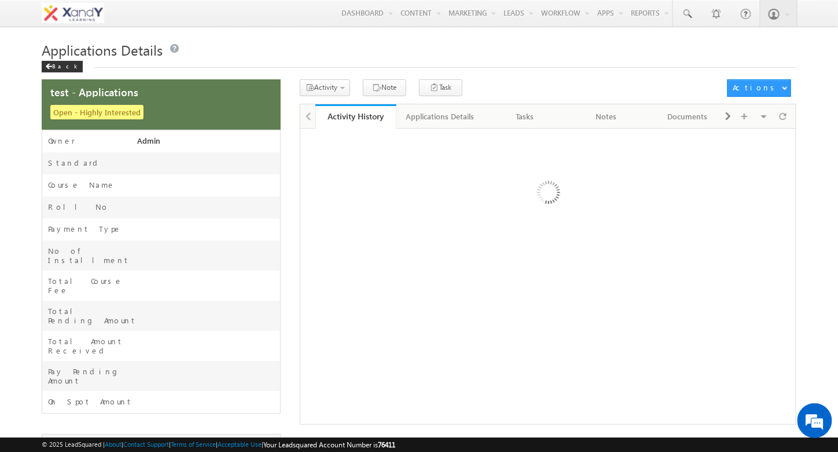
scroll to position [207, 0]
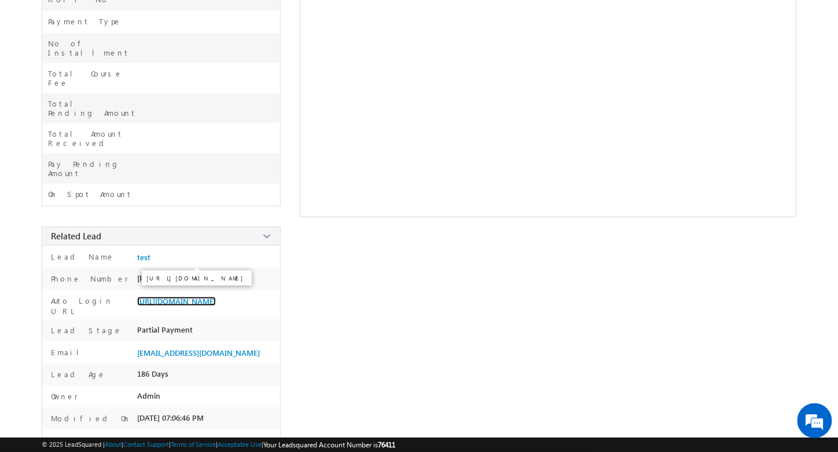
click at [162, 296] on span "[URL][DOMAIN_NAME]" at bounding box center [176, 300] width 79 height 9
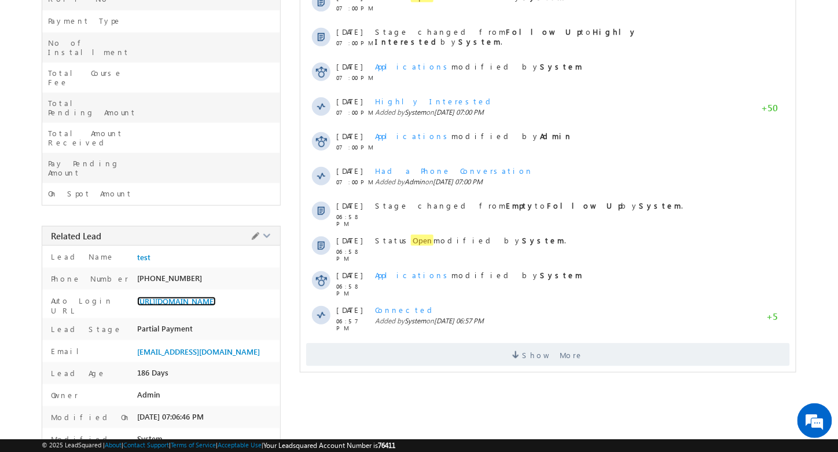
scroll to position [0, 0]
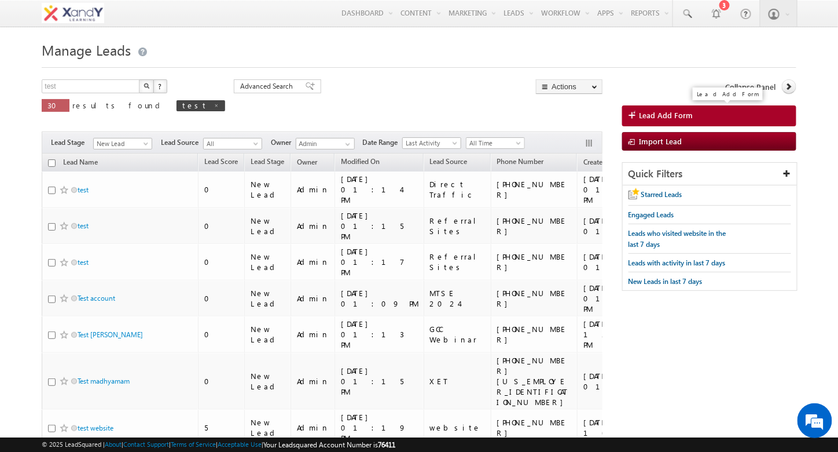
click at [666, 115] on span "Lead Add Form" at bounding box center [667, 115] width 54 height 10
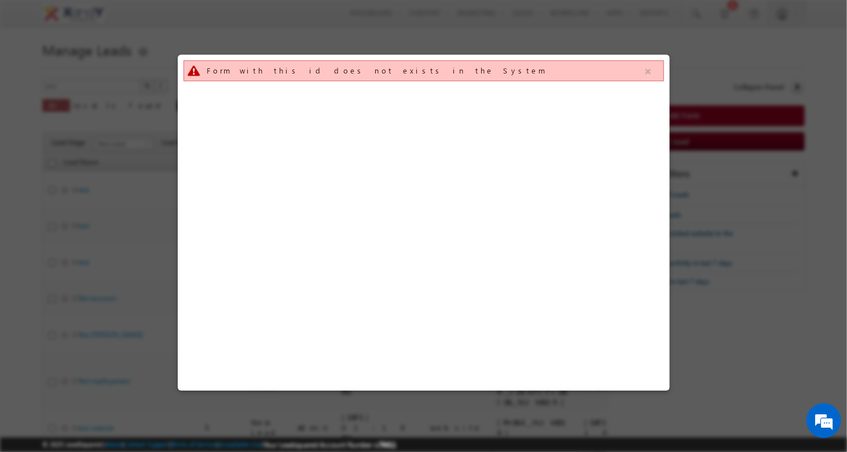
click at [651, 75] on button "button" at bounding box center [648, 71] width 14 height 14
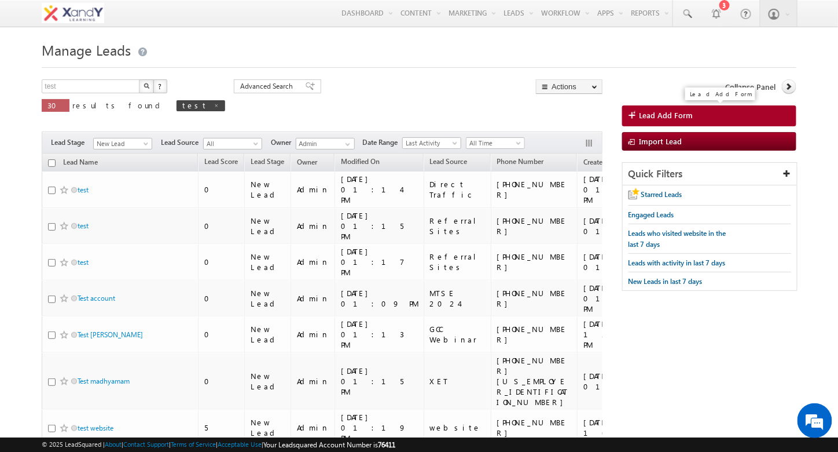
click at [669, 113] on span "Lead Add Form" at bounding box center [667, 115] width 54 height 10
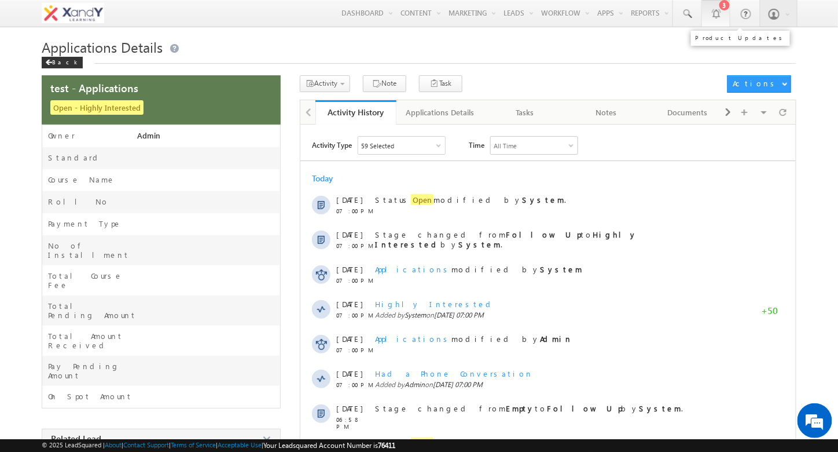
click at [717, 16] on div at bounding box center [716, 14] width 12 height 12
